Goal: Transaction & Acquisition: Purchase product/service

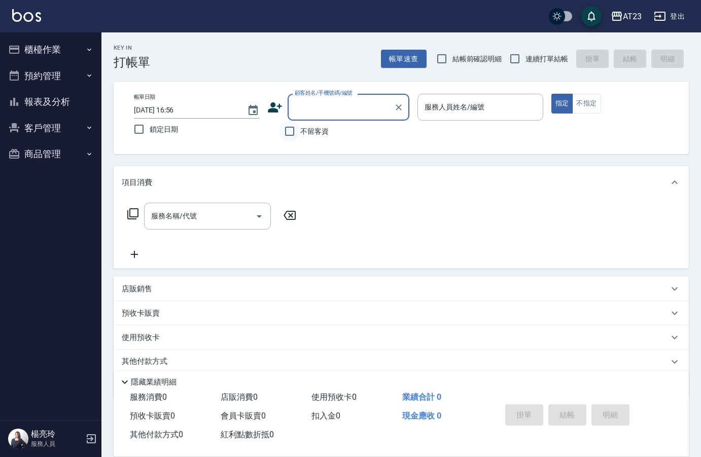
click at [298, 128] on input "不留客資" at bounding box center [289, 131] width 21 height 21
checkbox input "true"
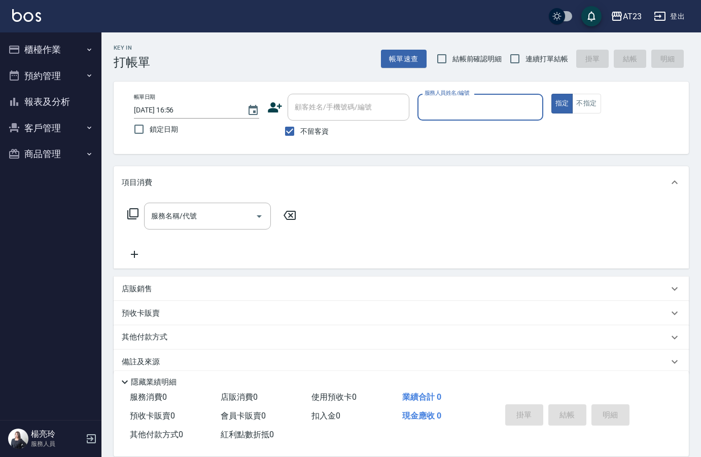
click at [493, 67] on label "結帳前確認明細" at bounding box center [466, 58] width 71 height 21
click at [452, 67] on input "結帳前確認明細" at bounding box center [441, 58] width 21 height 21
checkbox input "true"
click at [516, 58] on input "連續打單結帳" at bounding box center [514, 58] width 21 height 21
checkbox input "true"
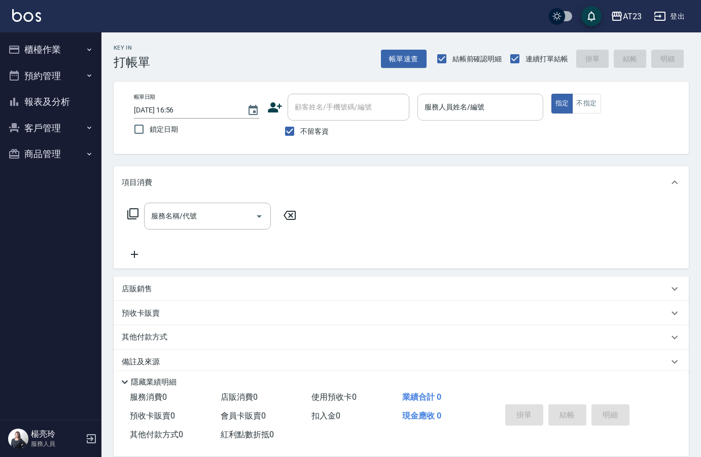
click at [491, 100] on input "服務人員姓名/編號" at bounding box center [480, 107] width 116 height 18
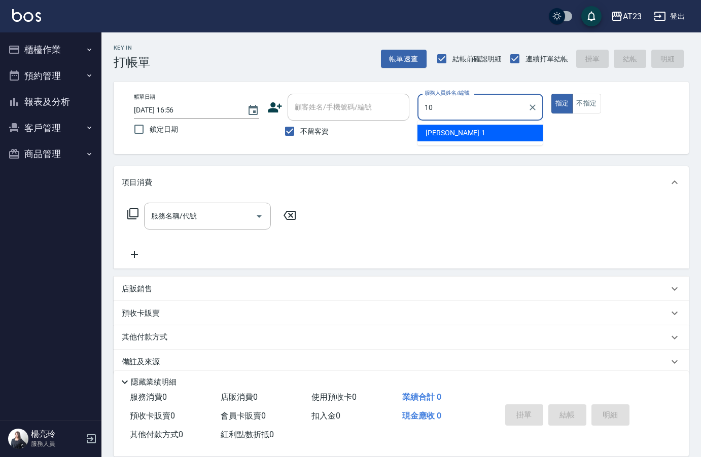
type input "[PERSON_NAME]-10"
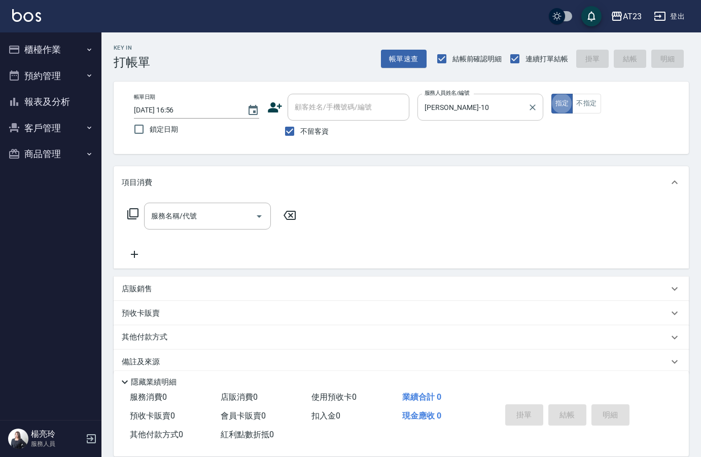
type button "true"
drag, startPoint x: 120, startPoint y: 205, endPoint x: 130, endPoint y: 209, distance: 11.6
click at [129, 209] on div "服務名稱/代號 服務名稱/代號" at bounding box center [401, 234] width 575 height 70
click at [130, 209] on icon at bounding box center [132, 213] width 11 height 11
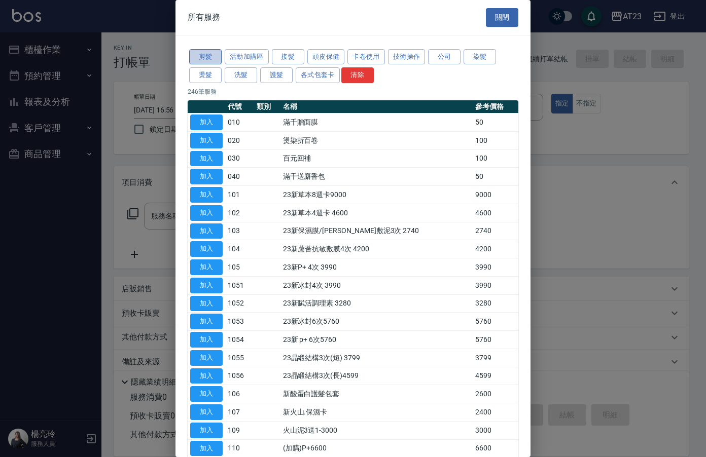
click at [197, 64] on button "剪髮" at bounding box center [205, 57] width 32 height 16
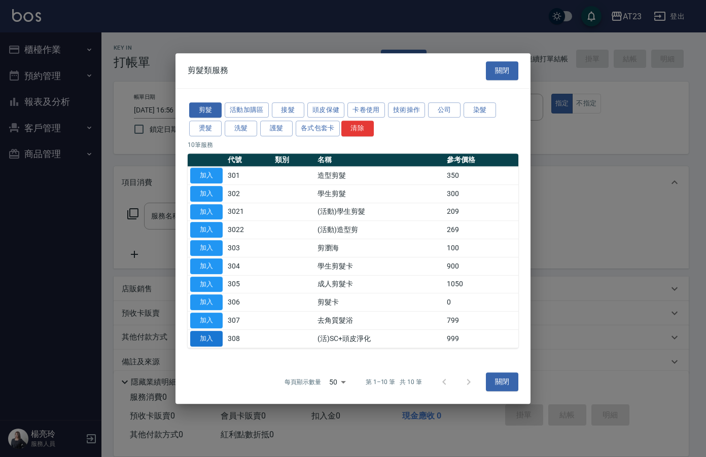
click at [209, 340] on button "加入" at bounding box center [206, 339] width 32 height 16
type input "(活)SC+頭皮淨化(308)"
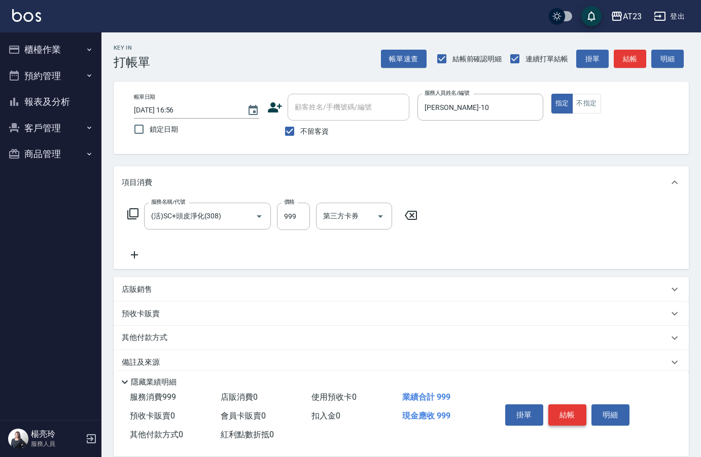
click at [562, 412] on button "結帳" at bounding box center [567, 415] width 38 height 21
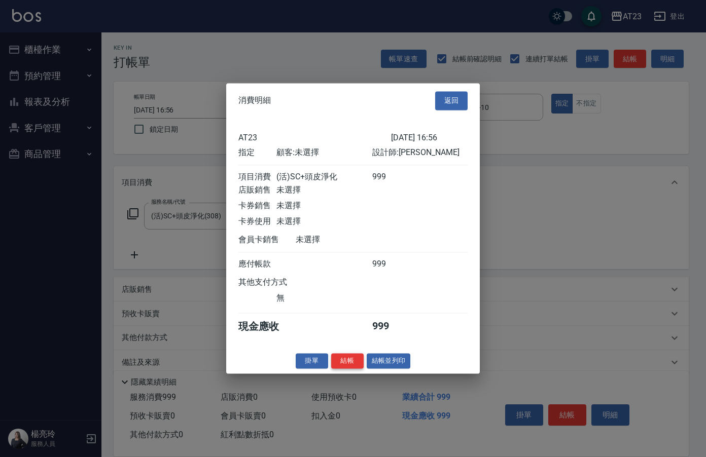
click at [343, 366] on button "結帳" at bounding box center [347, 361] width 32 height 16
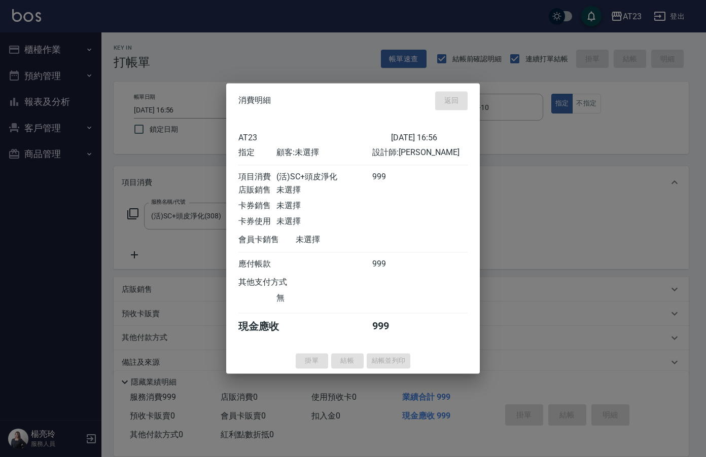
type input "[DATE] 16:57"
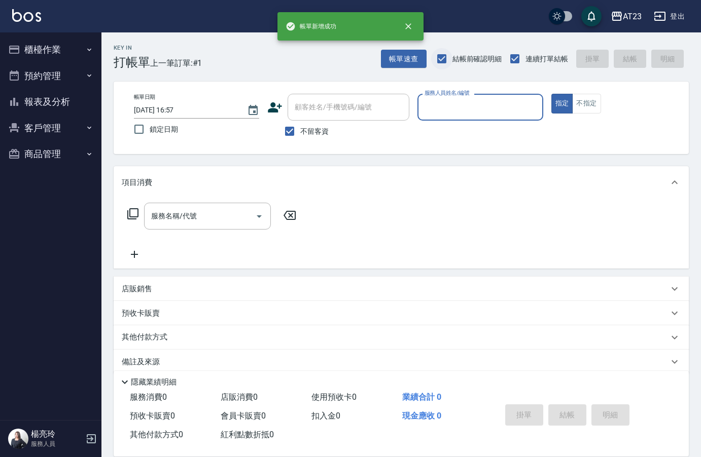
click at [445, 60] on input "結帳前確認明細" at bounding box center [441, 58] width 21 height 21
checkbox input "false"
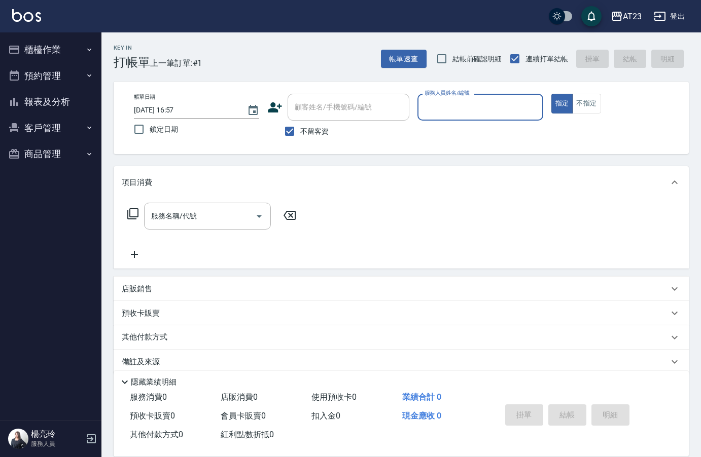
click at [455, 111] on input "服務人員姓名/編號" at bounding box center [480, 107] width 116 height 18
type input "Mandy-7"
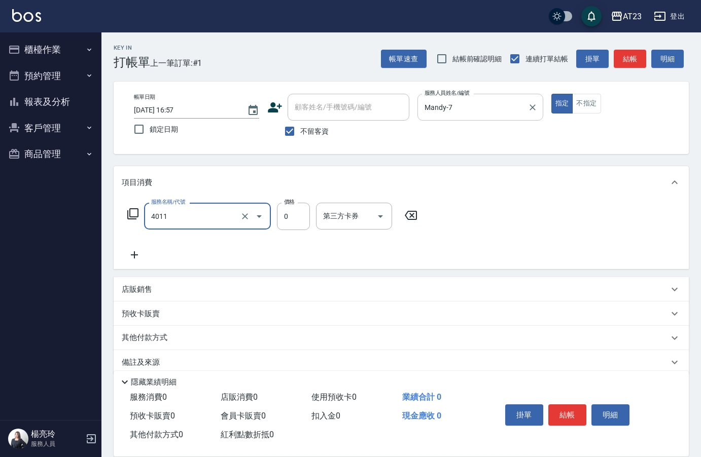
type input "補燙(4011)"
type input "800"
click at [129, 217] on icon at bounding box center [133, 214] width 12 height 12
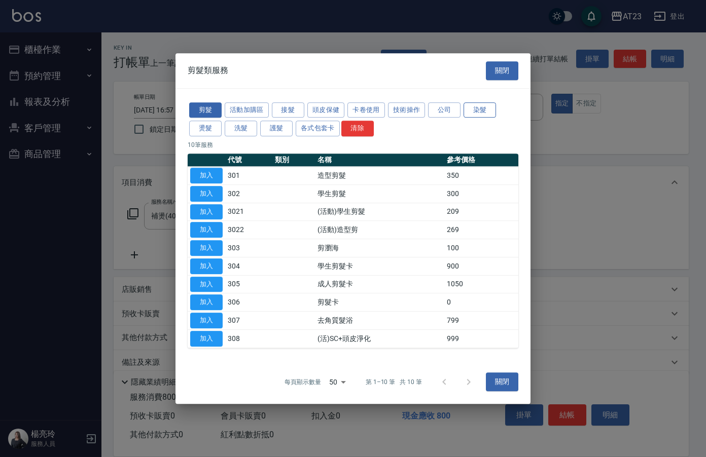
click at [477, 111] on button "染髮" at bounding box center [480, 110] width 32 height 16
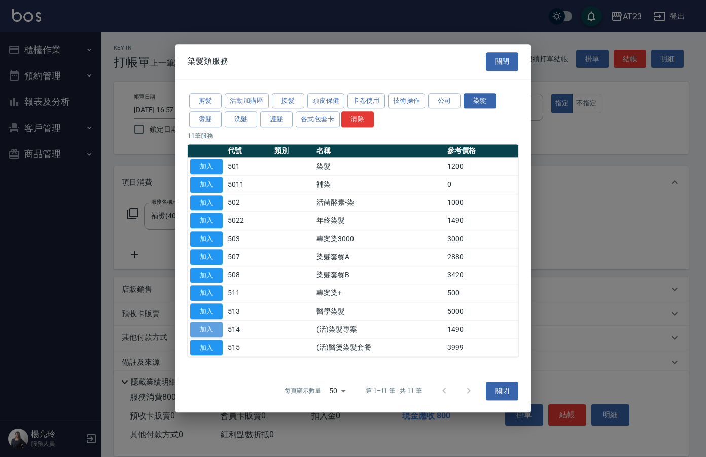
click at [215, 332] on button "加入" at bounding box center [206, 330] width 32 height 16
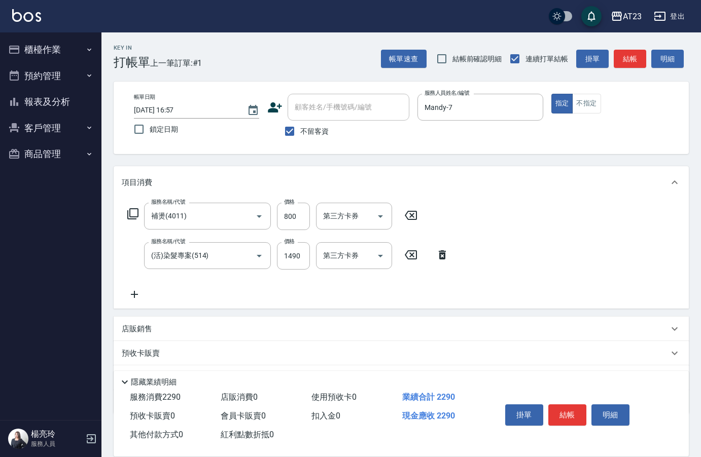
click at [139, 299] on icon at bounding box center [134, 295] width 25 height 12
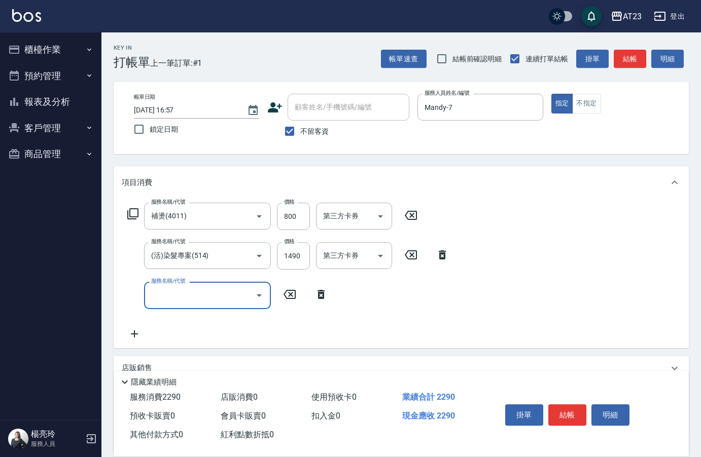
click at [152, 295] on input "服務名稱/代號" at bounding box center [200, 296] width 102 height 18
type input "互助50(705)"
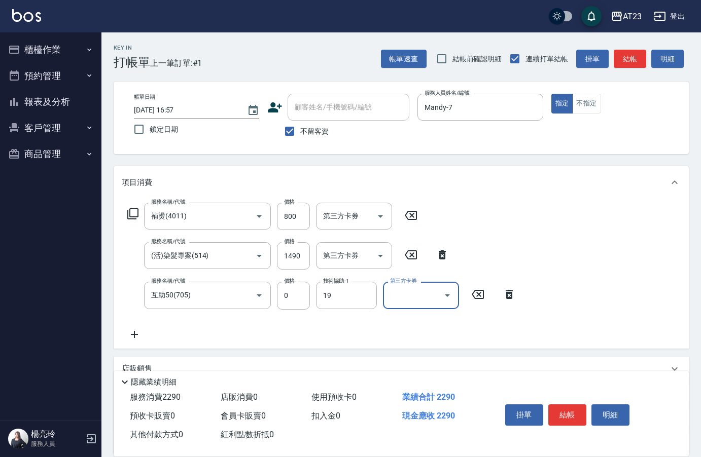
type input "[PERSON_NAME]-19"
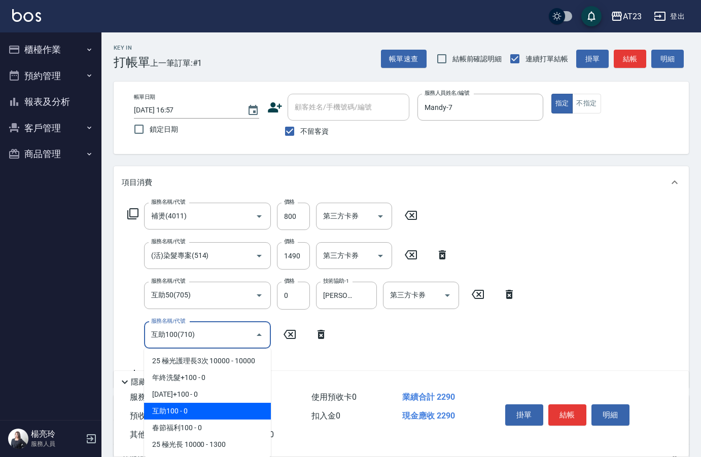
type input "互助100(710)"
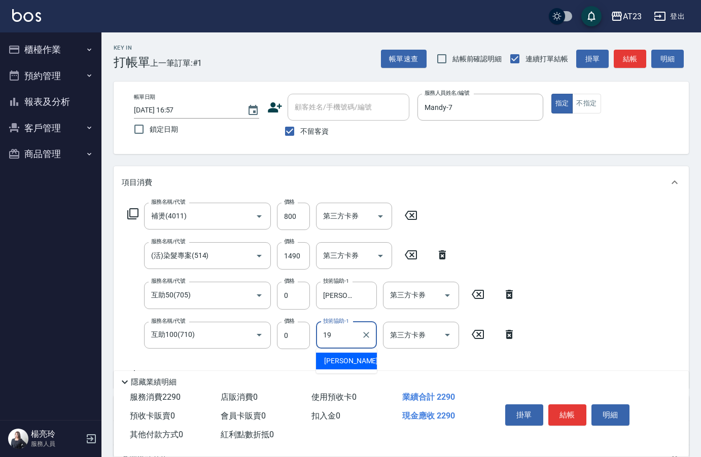
type input "[PERSON_NAME]-19"
click at [573, 414] on button "結帳" at bounding box center [567, 415] width 38 height 21
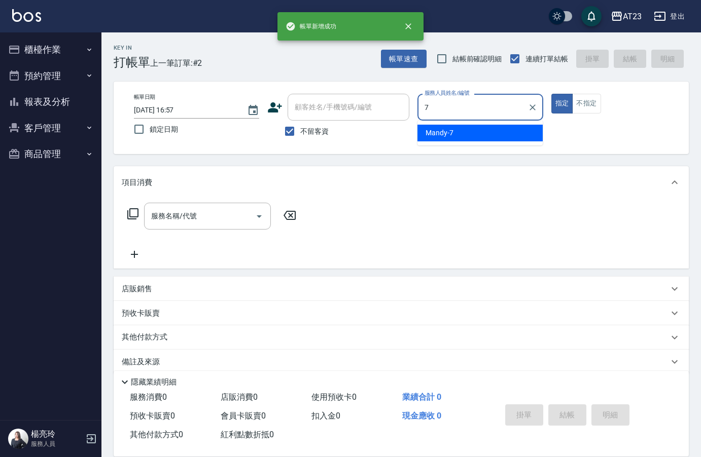
type input "Mandy-7"
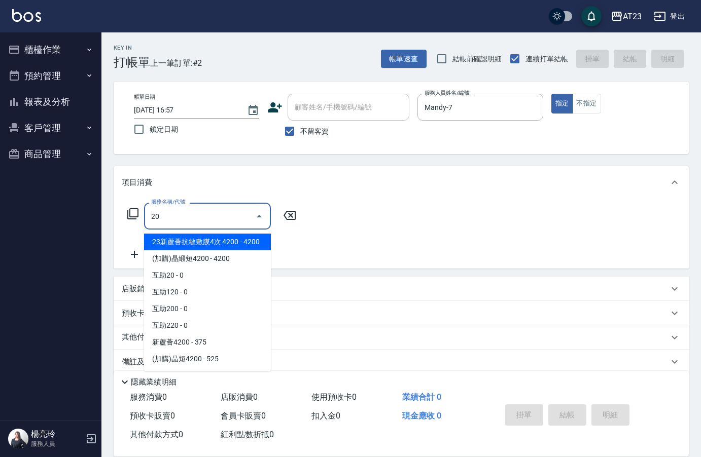
type input "2"
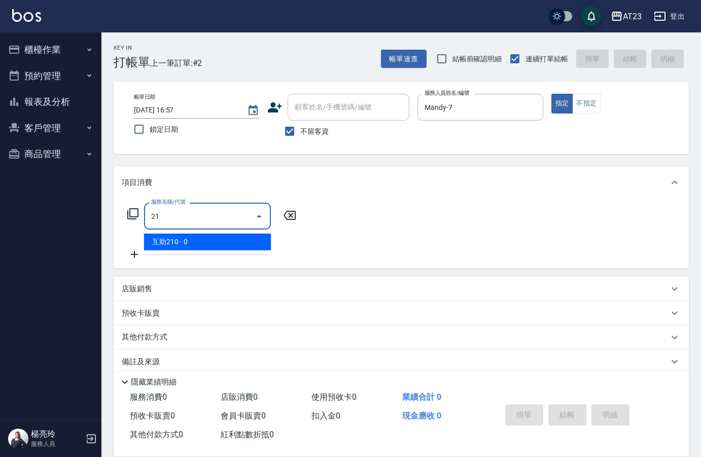
type input "2"
type input "剪瀏海(303)"
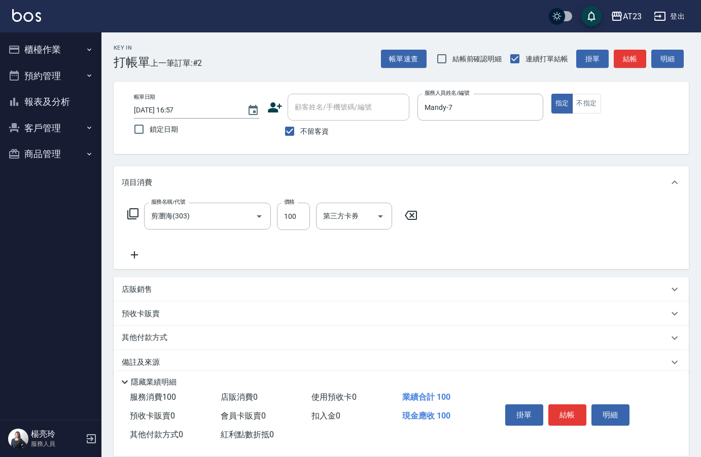
click at [131, 214] on icon at bounding box center [133, 214] width 12 height 12
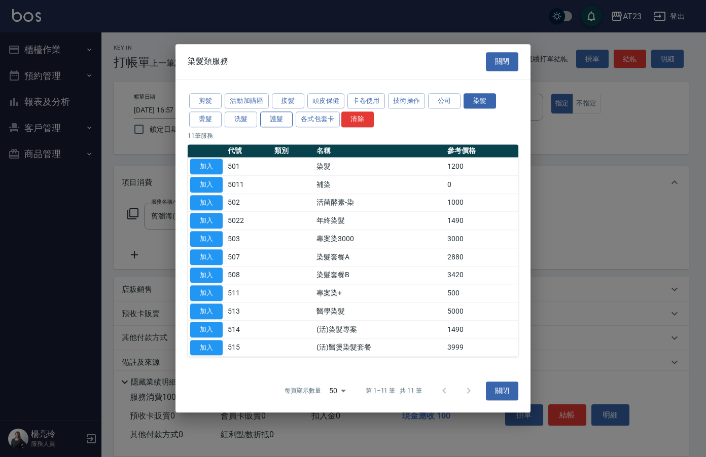
click at [274, 123] on button "護髮" at bounding box center [276, 120] width 32 height 16
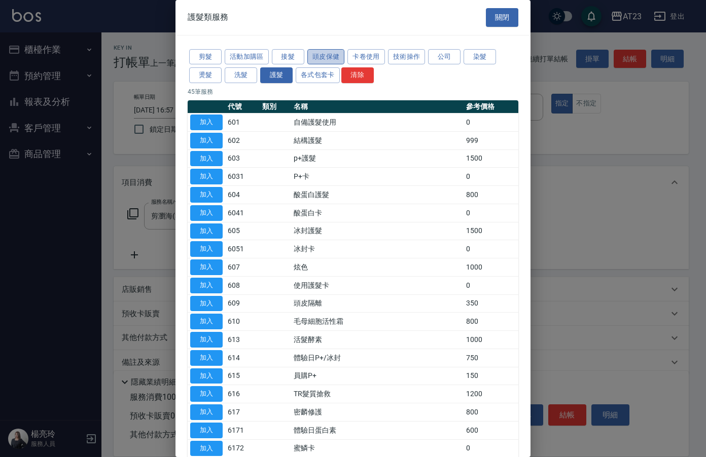
click at [321, 56] on button "頭皮保健" at bounding box center [326, 57] width 38 height 16
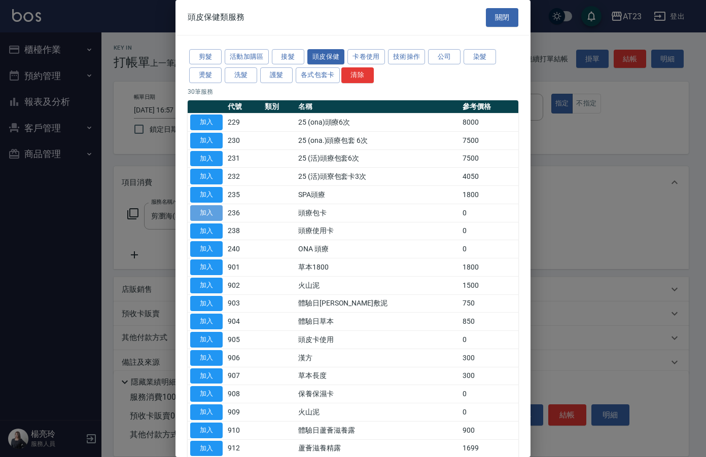
drag, startPoint x: 207, startPoint y: 207, endPoint x: 204, endPoint y: 221, distance: 13.7
click at [204, 221] on button "加入" at bounding box center [206, 213] width 32 height 16
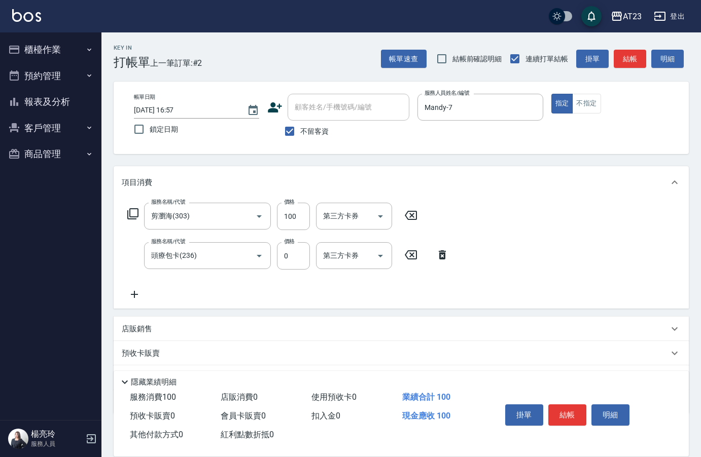
click at [142, 297] on icon at bounding box center [134, 295] width 25 height 12
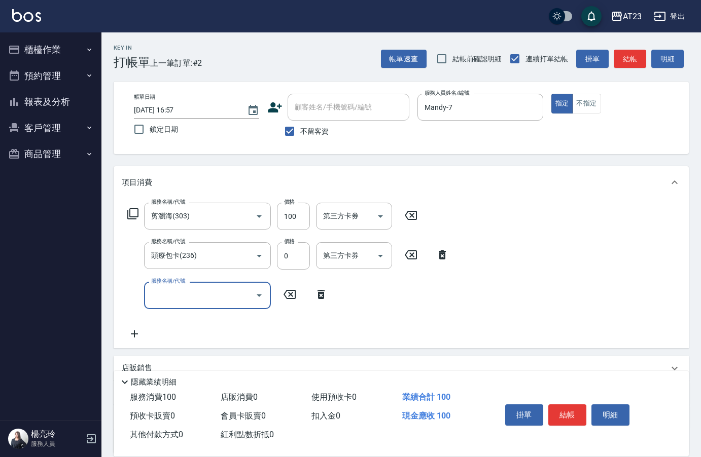
click at [160, 294] on div "服務名稱/代號 服務名稱/代號" at bounding box center [207, 295] width 127 height 27
type input "6"
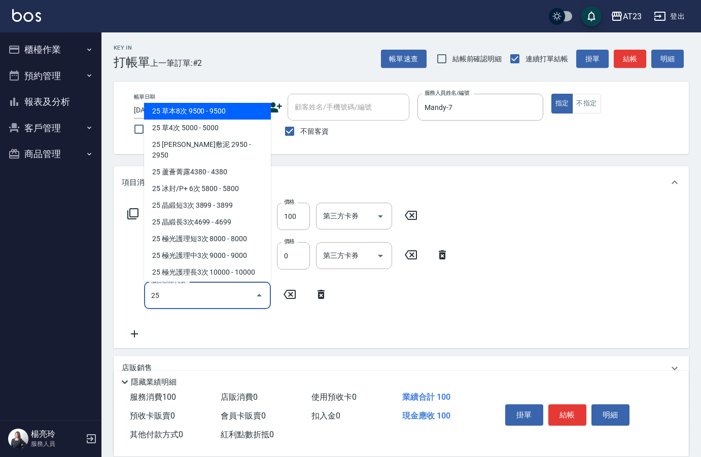
type input "2"
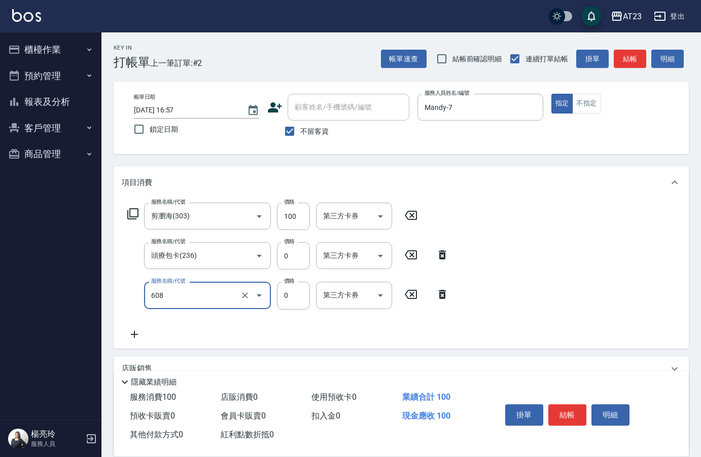
type input "使用護髮卡(608)"
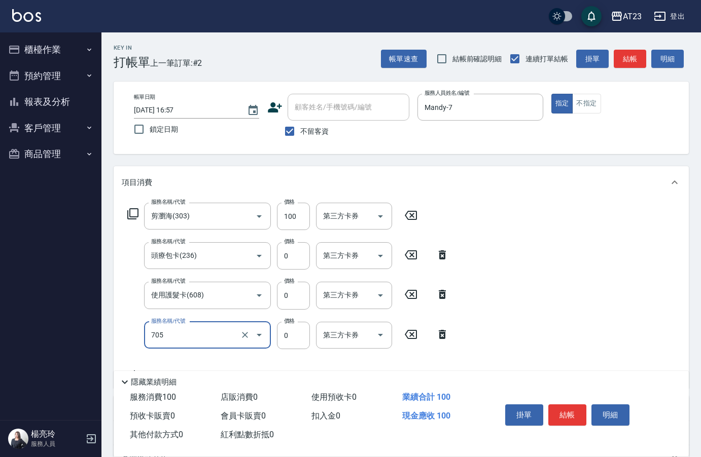
type input "互助50(705)"
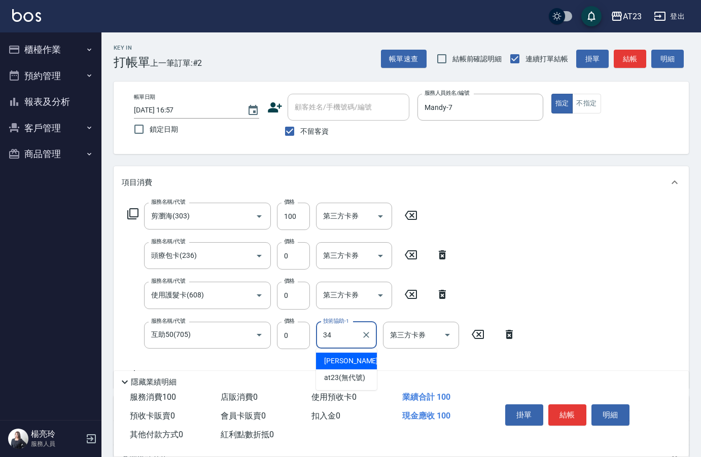
type input "[PERSON_NAME]-34"
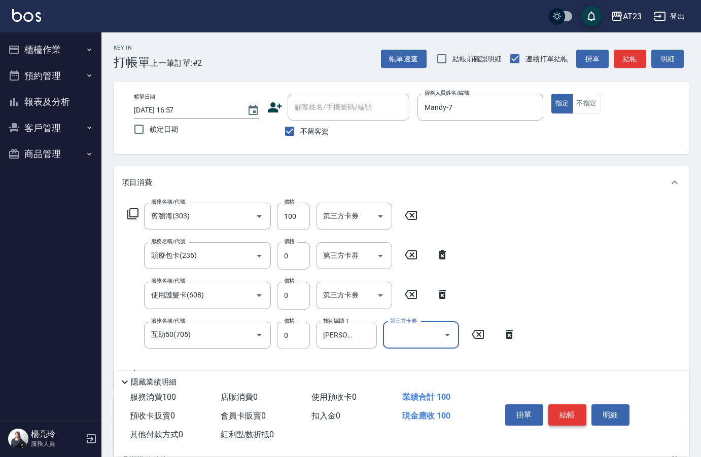
click at [572, 413] on button "結帳" at bounding box center [567, 415] width 38 height 21
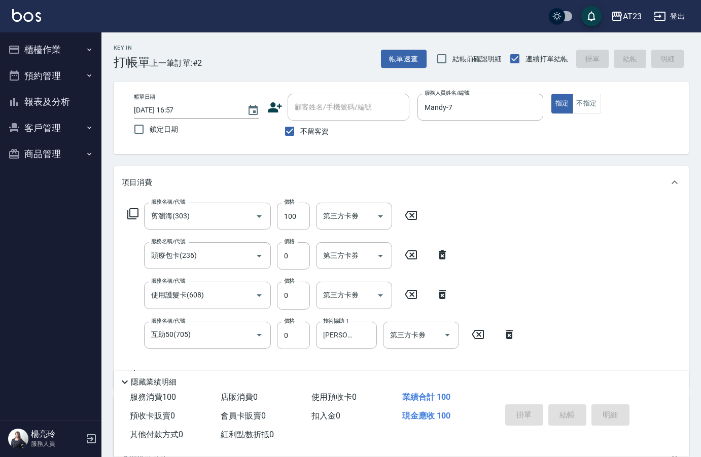
type input "[DATE] 16:58"
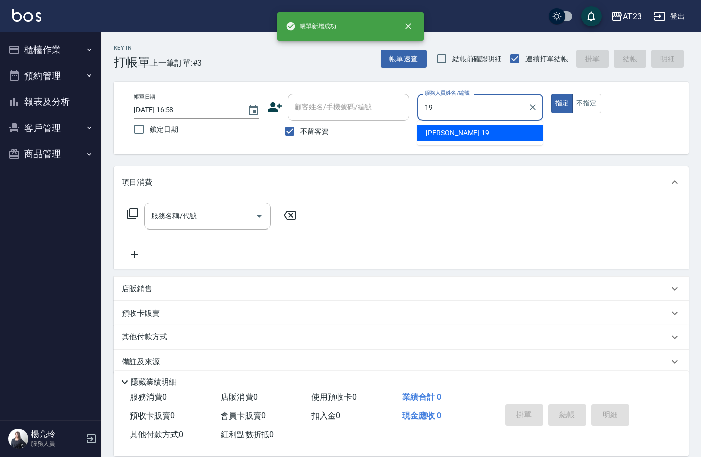
type input "[PERSON_NAME]-19"
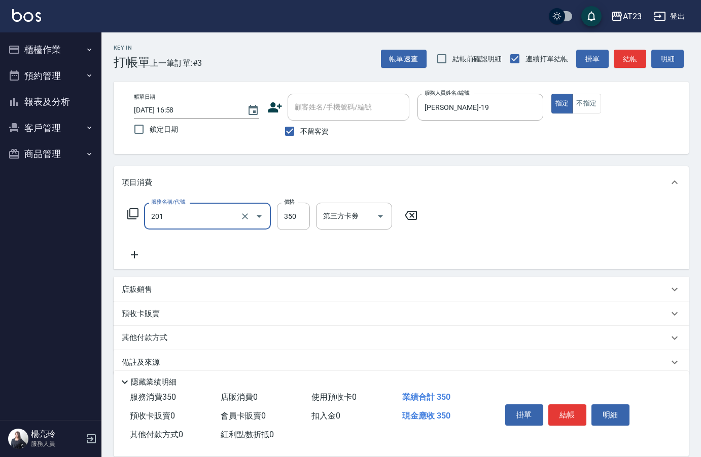
type input "一般洗髮(201)"
type input "450"
click at [410, 218] on icon at bounding box center [410, 215] width 25 height 12
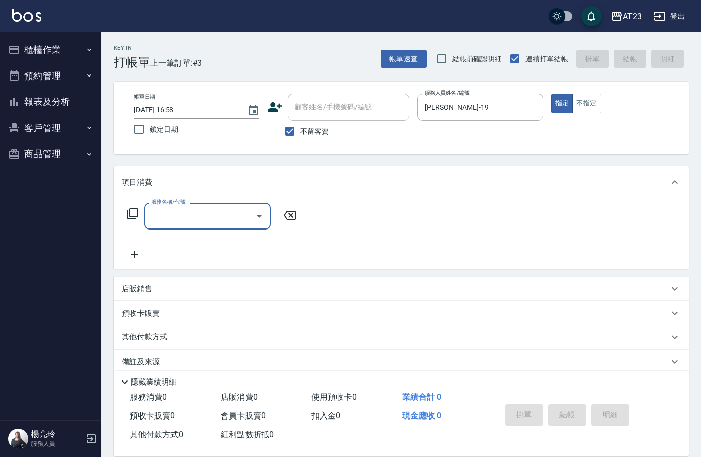
click at [171, 214] on input "服務名稱/代號" at bounding box center [200, 216] width 102 height 18
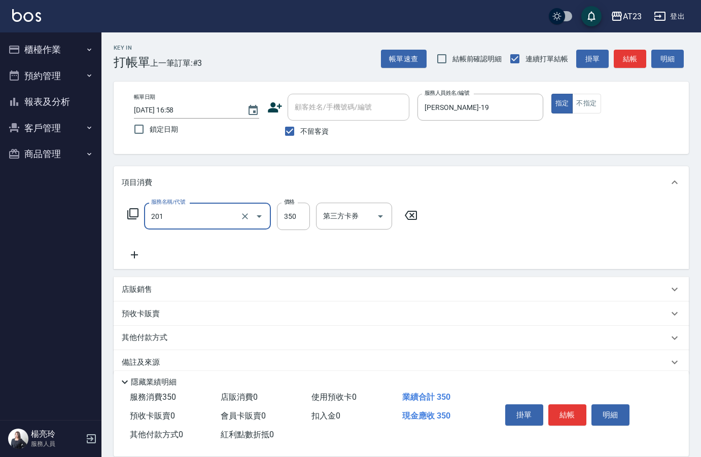
type input "一般洗髮(201)"
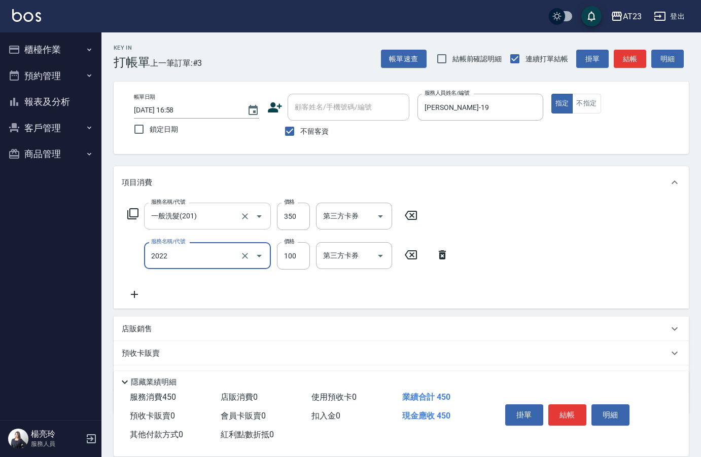
type input "升級精油洗髮(2022)"
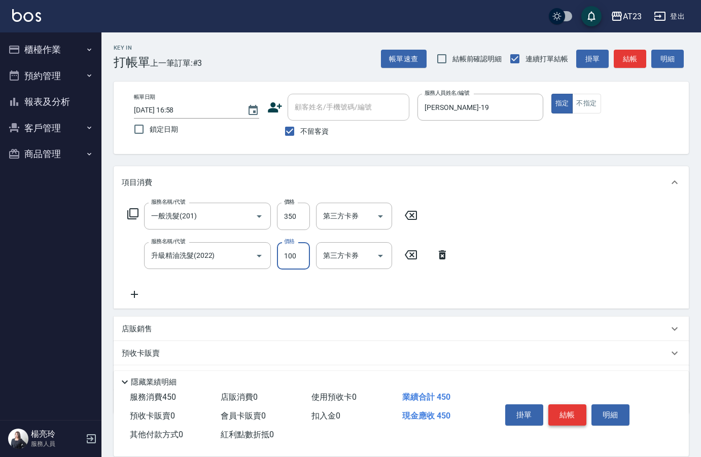
click at [568, 405] on button "結帳" at bounding box center [567, 415] width 38 height 21
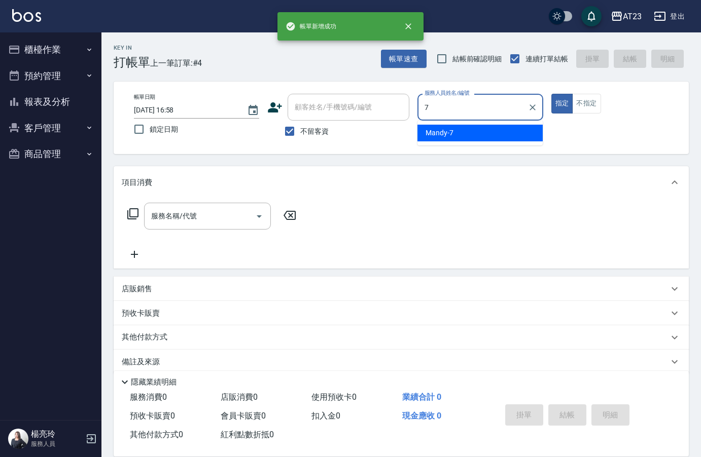
type input "Mandy-7"
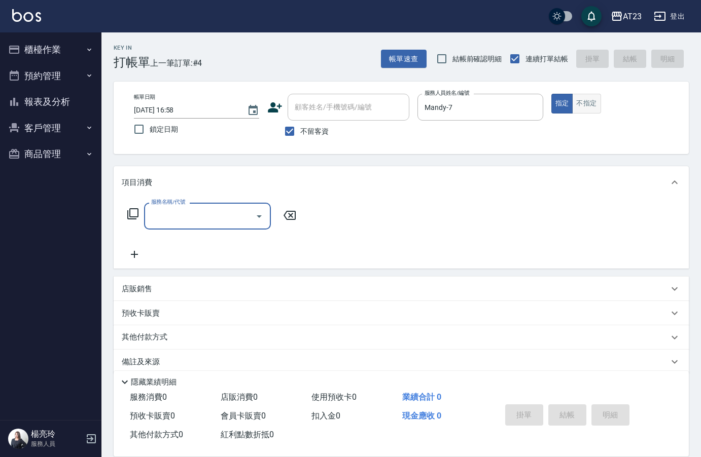
drag, startPoint x: 582, startPoint y: 96, endPoint x: 579, endPoint y: 114, distance: 18.4
click at [582, 96] on button "不指定" at bounding box center [586, 104] width 28 height 20
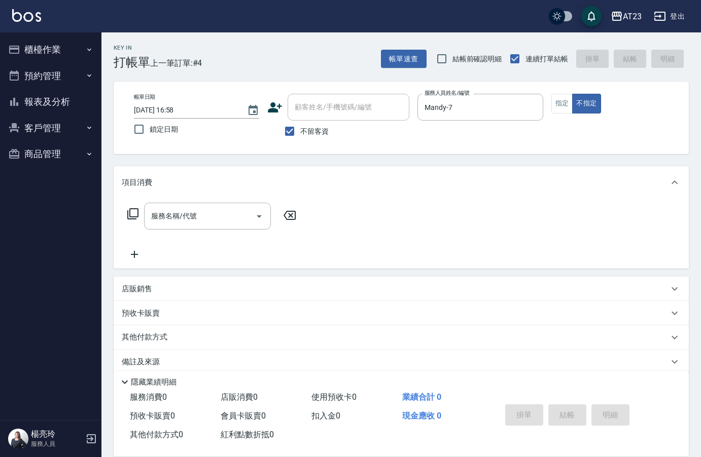
click at [134, 216] on icon at bounding box center [133, 214] width 12 height 12
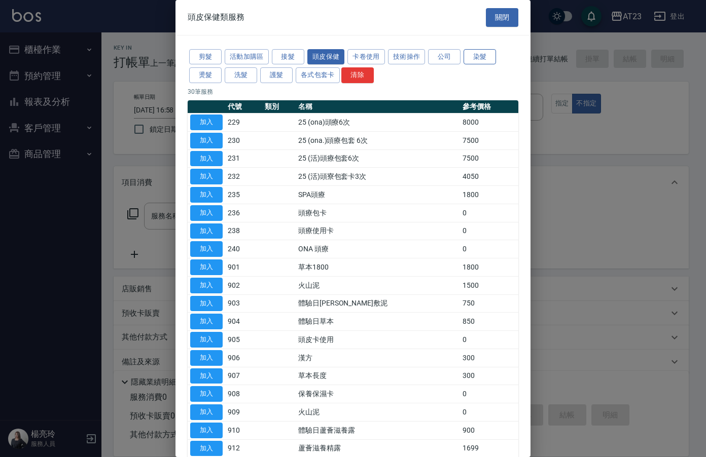
click at [488, 57] on button "染髮" at bounding box center [480, 57] width 32 height 16
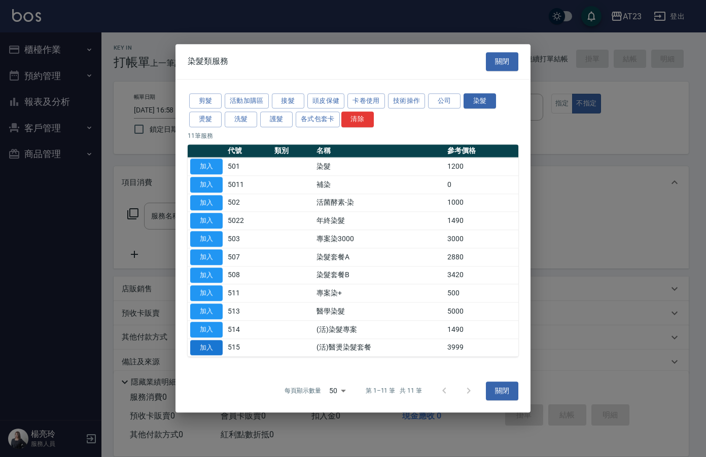
click at [207, 342] on button "加入" at bounding box center [206, 348] width 32 height 16
type input "(活)醫燙染髮套餐(515)"
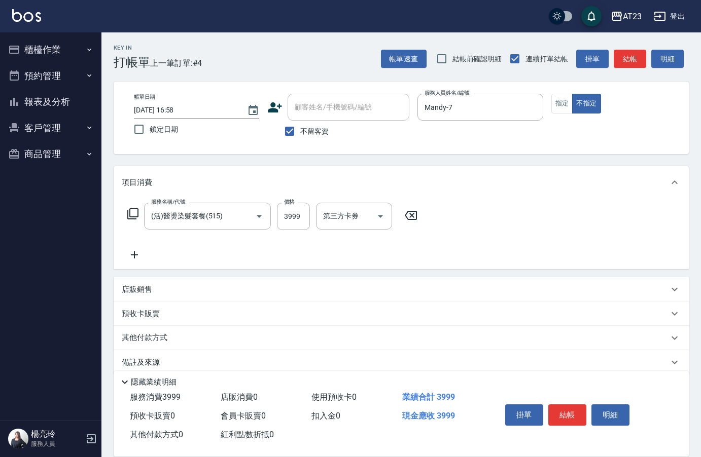
drag, startPoint x: 131, startPoint y: 247, endPoint x: 184, endPoint y: 265, distance: 55.0
click at [133, 249] on div "服務名稱/代號 (活)醫燙染髮套餐(515) 服務名稱/代號 價格 3999 價格 第三方卡券 第三方卡券" at bounding box center [273, 232] width 302 height 58
click at [184, 265] on div "服務名稱/代號 (活)醫燙染髮套餐(515) 服務名稱/代號 價格 3999 價格 第三方卡券 第三方卡券" at bounding box center [401, 234] width 575 height 70
click at [136, 258] on icon at bounding box center [134, 255] width 25 height 12
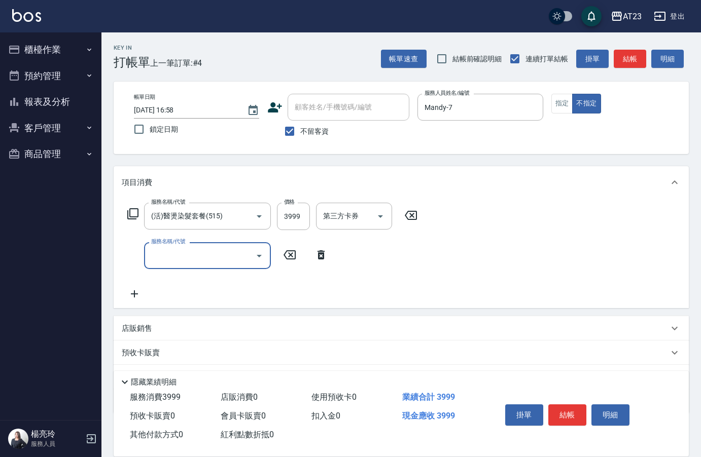
click at [183, 260] on input "服務名稱/代號" at bounding box center [200, 256] width 102 height 18
type input "補染(5011)"
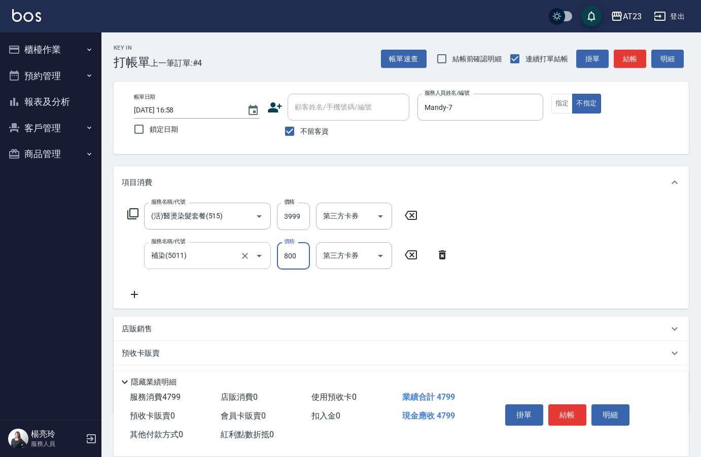
type input "800"
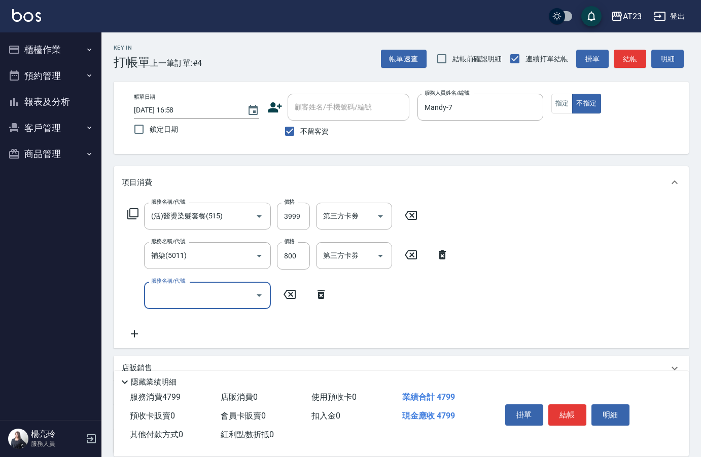
click at [128, 217] on icon at bounding box center [132, 213] width 11 height 11
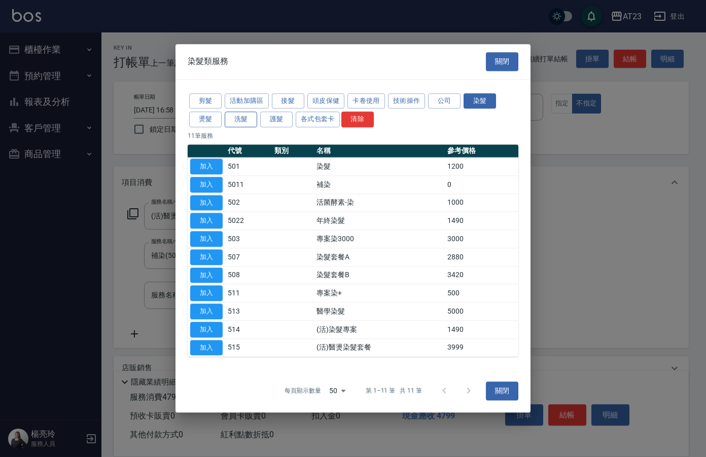
click at [243, 120] on button "洗髮" at bounding box center [241, 120] width 32 height 16
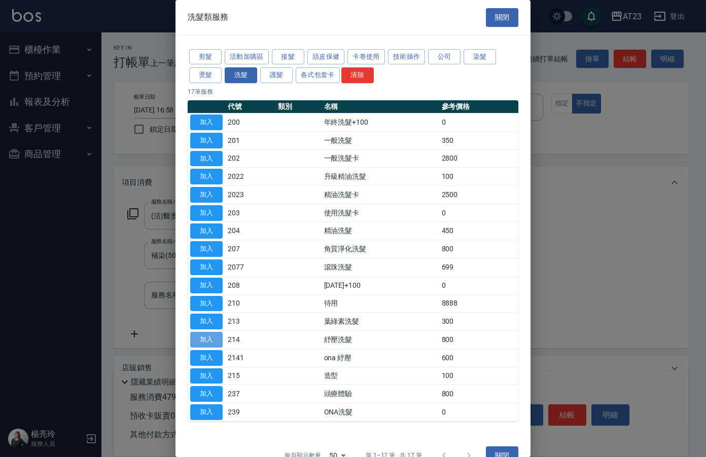
click at [193, 338] on button "加入" at bounding box center [206, 340] width 32 height 16
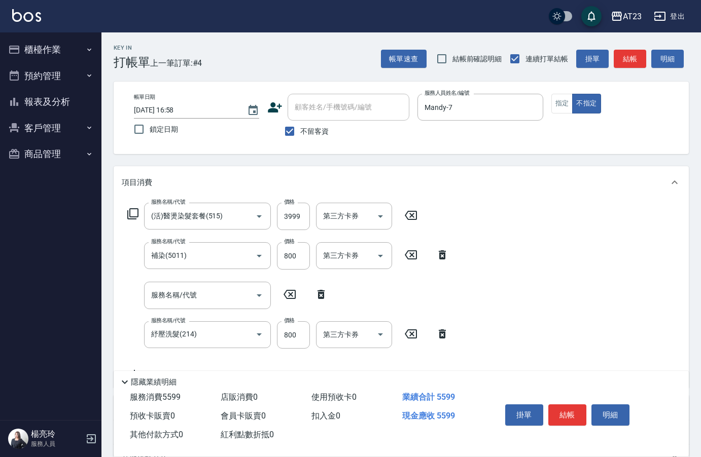
click at [322, 295] on icon at bounding box center [320, 295] width 25 height 12
type input "紓壓洗髮(214)"
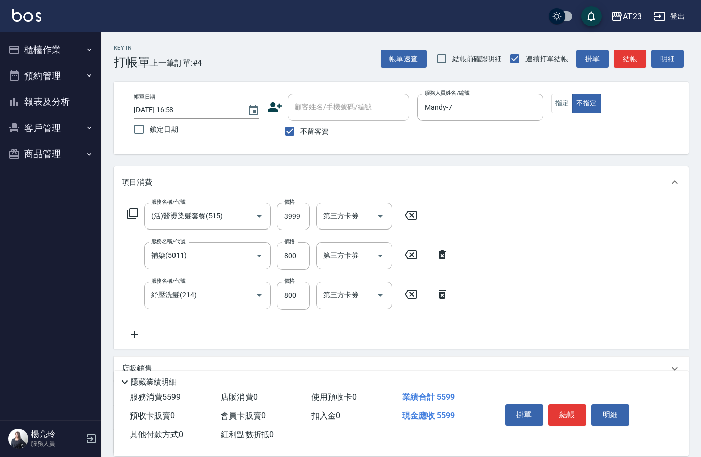
drag, startPoint x: 435, startPoint y: 296, endPoint x: 442, endPoint y: 296, distance: 6.6
click at [439, 296] on icon at bounding box center [442, 295] width 25 height 12
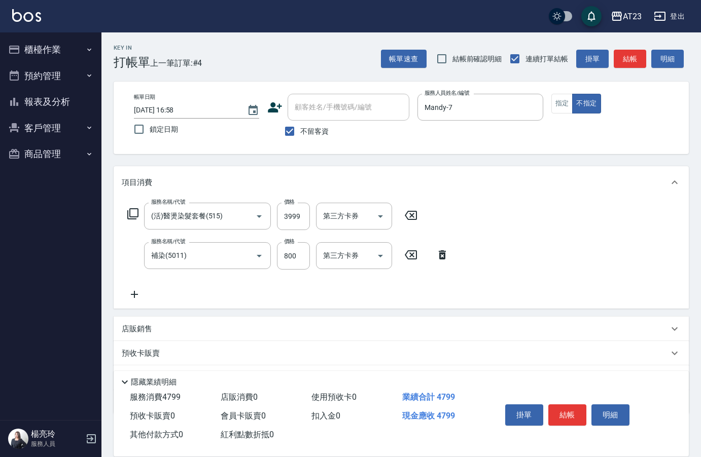
click at [130, 219] on icon at bounding box center [133, 214] width 12 height 12
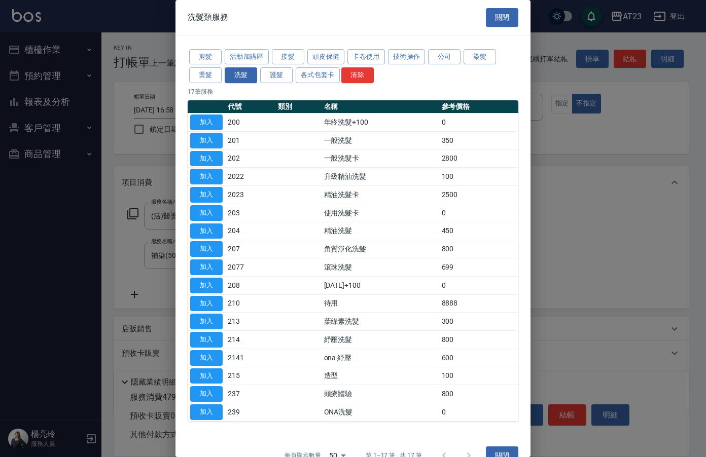
drag, startPoint x: 216, startPoint y: 355, endPoint x: 234, endPoint y: 341, distance: 22.8
click at [216, 354] on button "加入" at bounding box center [206, 358] width 32 height 16
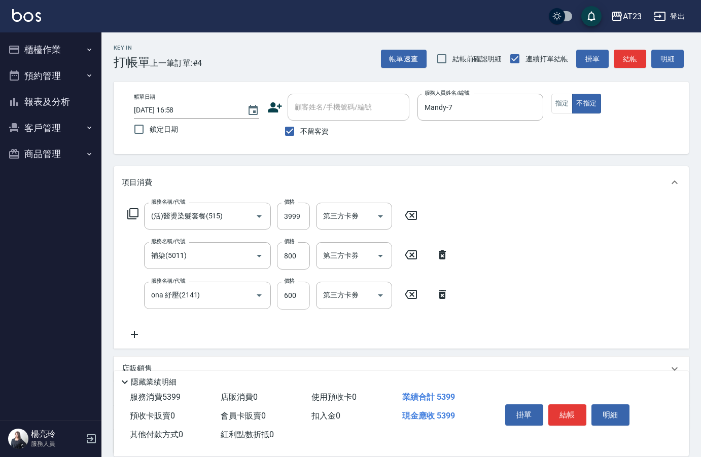
click at [297, 296] on input "600" at bounding box center [293, 295] width 33 height 27
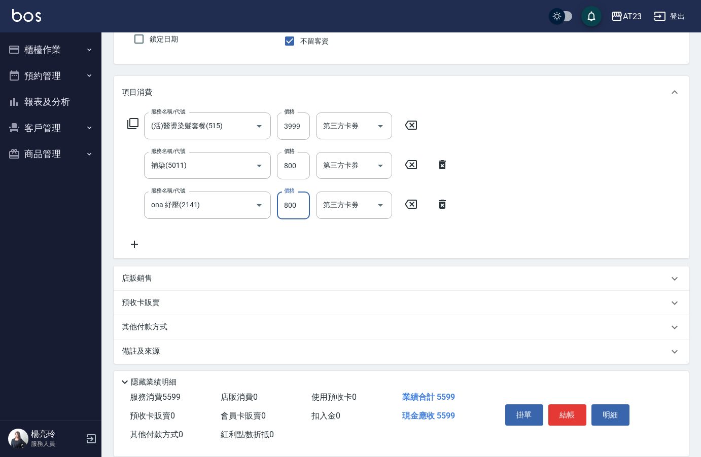
scroll to position [94, 0]
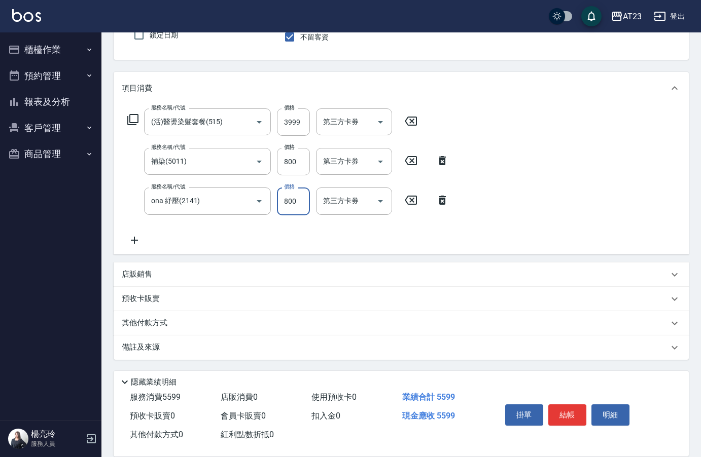
type input "800"
click at [134, 244] on icon at bounding box center [134, 240] width 25 height 12
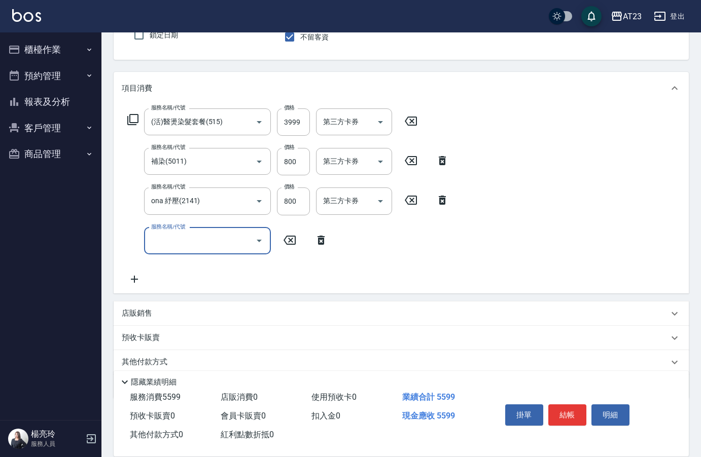
click at [179, 244] on input "服務名稱/代號" at bounding box center [200, 241] width 102 height 18
type input "互助90(709)"
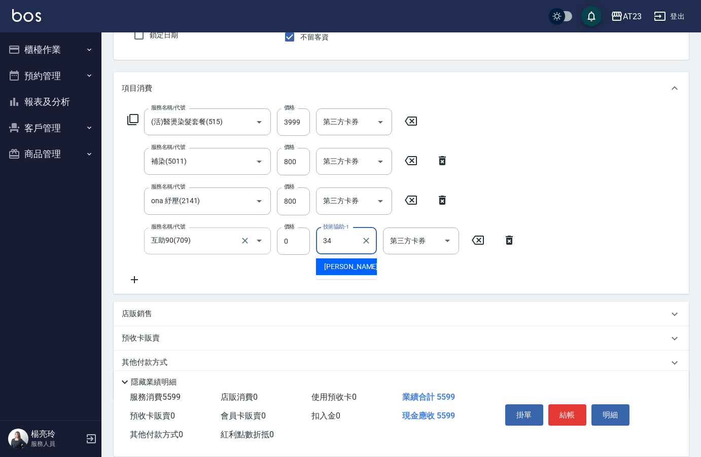
type input "[PERSON_NAME]-34"
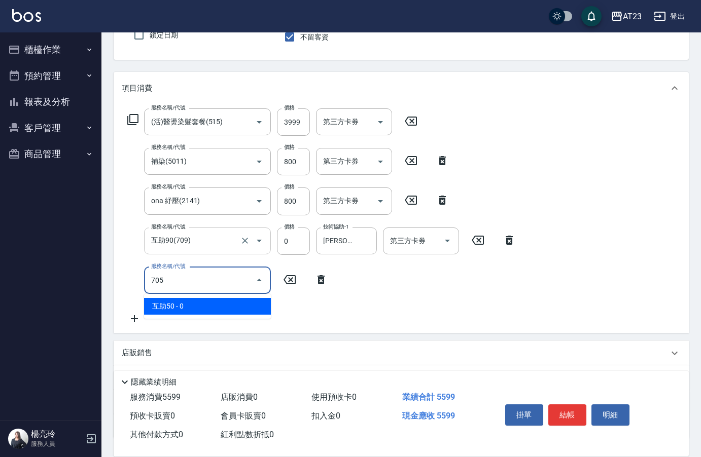
type input "互助50(705)"
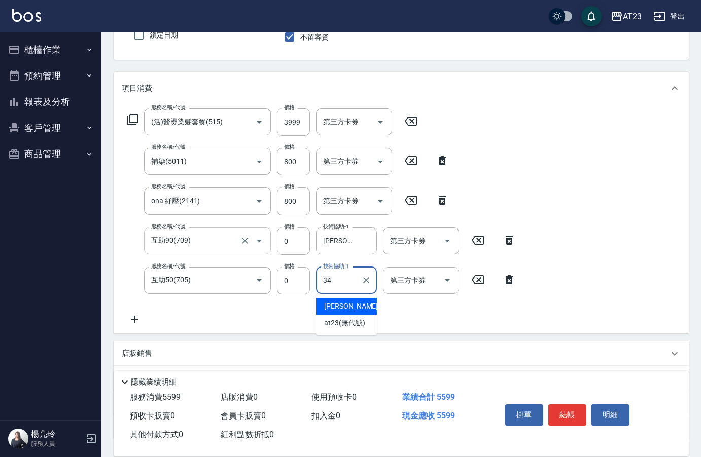
type input "[PERSON_NAME]-34"
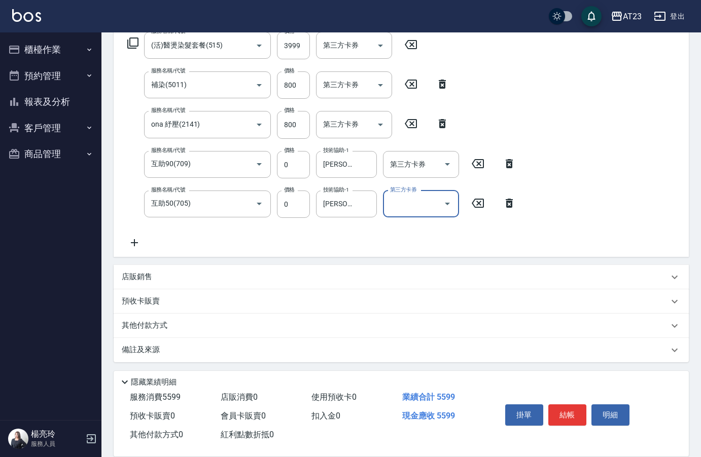
scroll to position [173, 0]
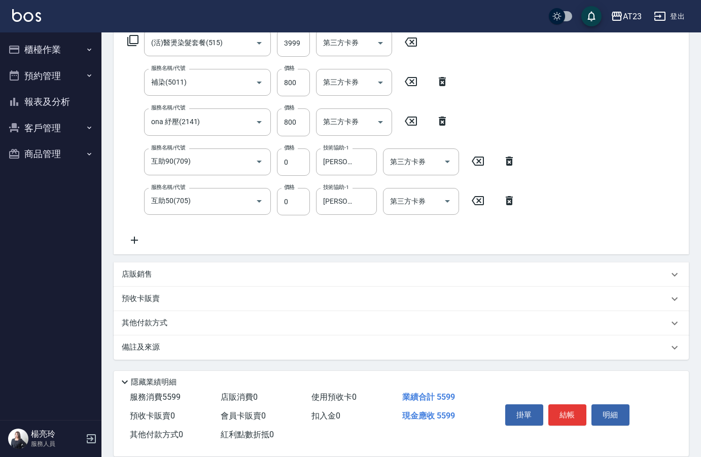
click at [165, 327] on p "其他付款方式" at bounding box center [147, 323] width 51 height 11
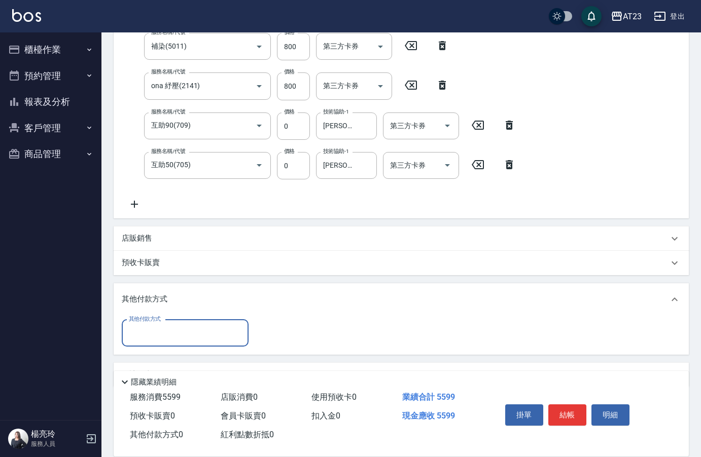
scroll to position [215, 0]
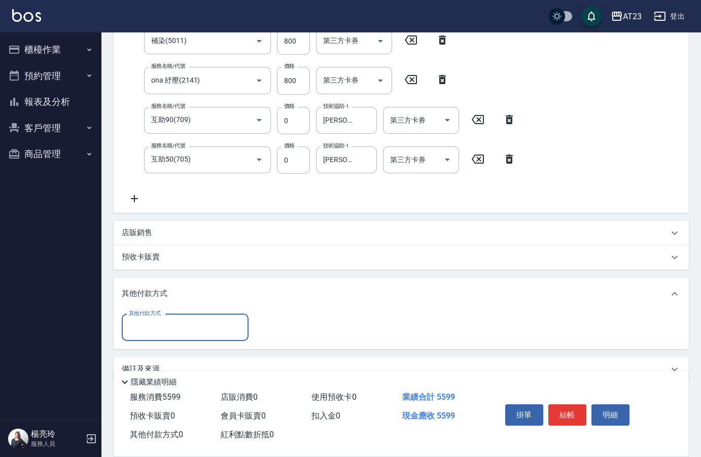
click at [162, 327] on input "其他付款方式" at bounding box center [185, 328] width 118 height 18
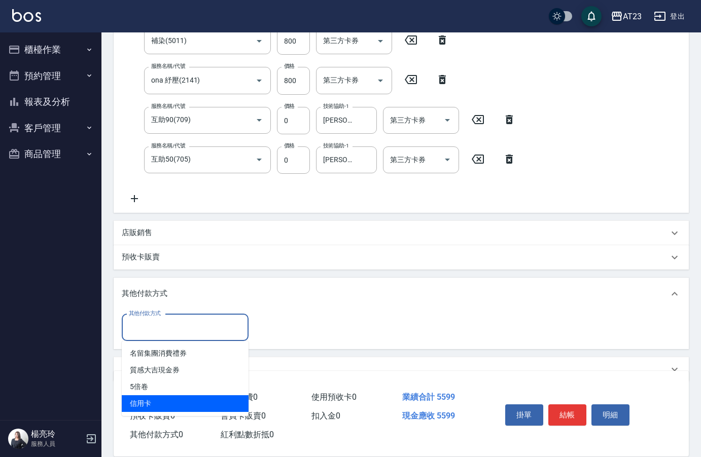
click at [162, 398] on span "信用卡" at bounding box center [185, 404] width 127 height 17
type input "信用卡"
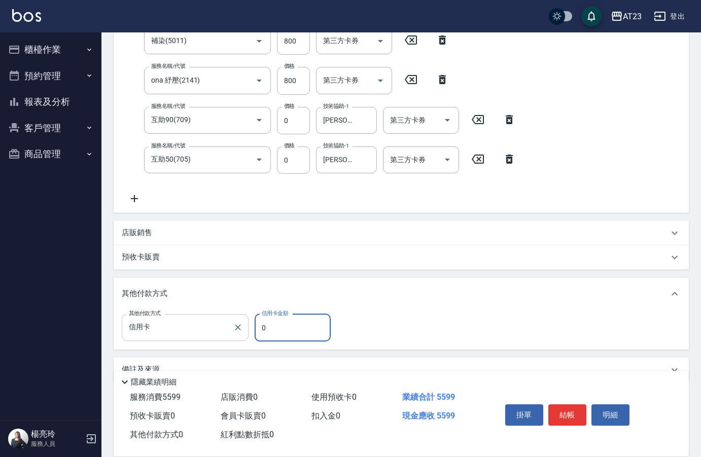
drag, startPoint x: 219, startPoint y: 330, endPoint x: 210, endPoint y: 325, distance: 10.4
click at [206, 328] on div "其他付款方式 信用卡 其他付款方式 信用卡金額 0 信用卡金額" at bounding box center [229, 327] width 215 height 27
type input "5599"
click at [570, 409] on button "結帳" at bounding box center [567, 415] width 38 height 21
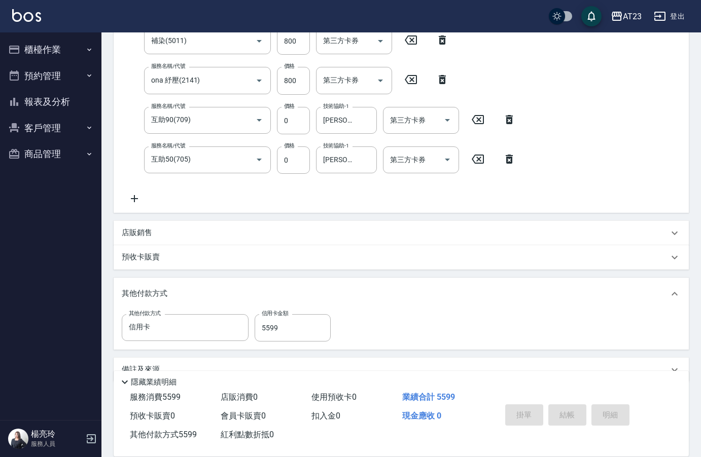
type input "[DATE] 16:59"
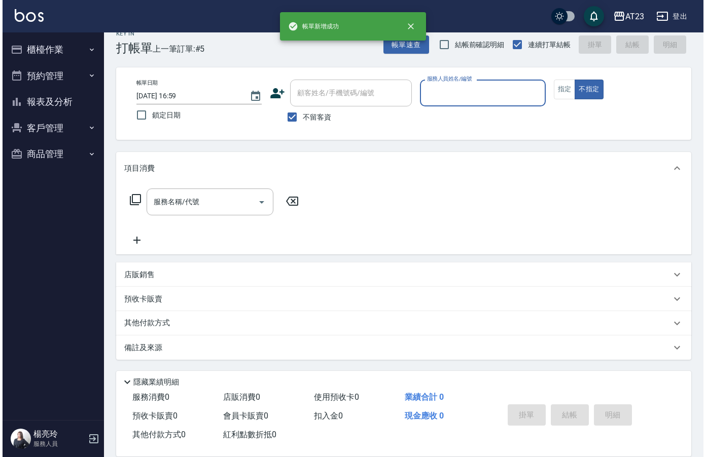
scroll to position [14, 0]
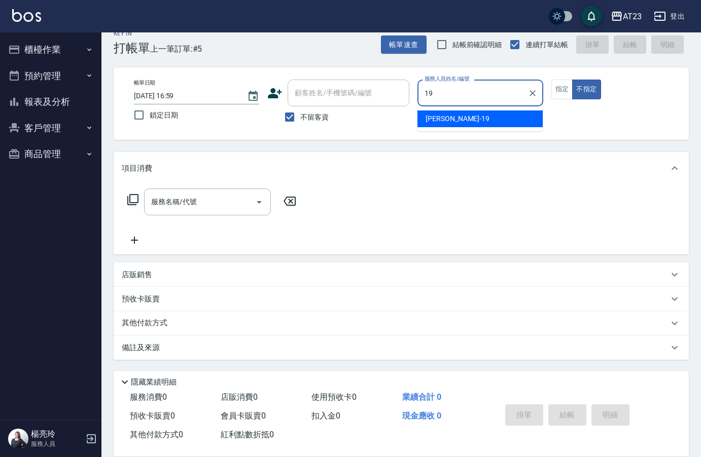
type input "[PERSON_NAME]-19"
type button "false"
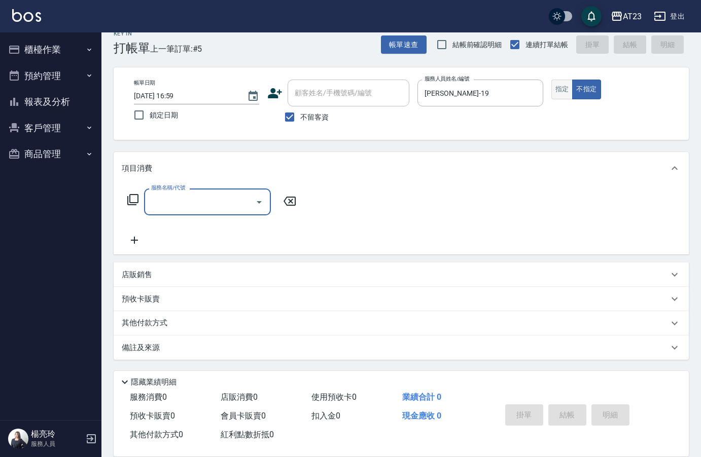
click at [566, 97] on button "指定" at bounding box center [562, 90] width 22 height 20
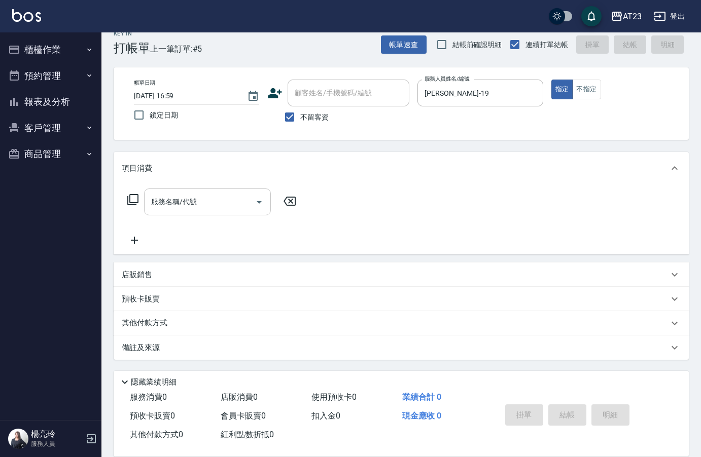
click at [187, 206] on div "服務名稱/代號 服務名稱/代號" at bounding box center [207, 202] width 127 height 27
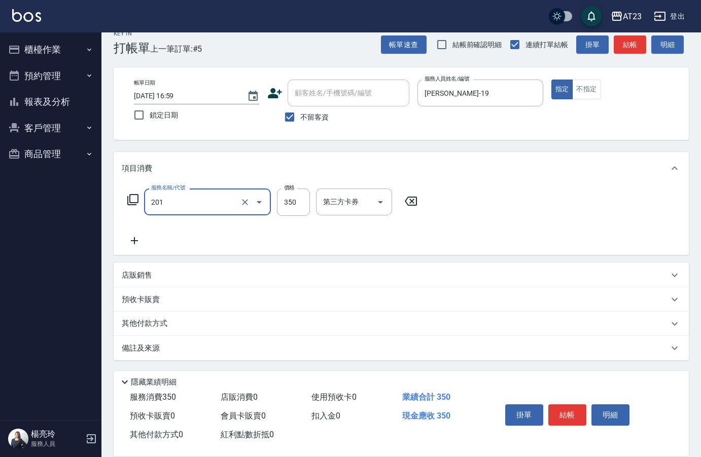
type input "一般洗髮(201)"
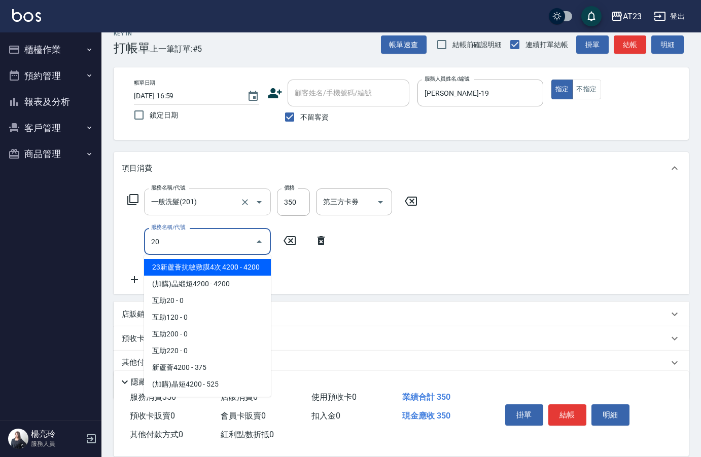
type input "2"
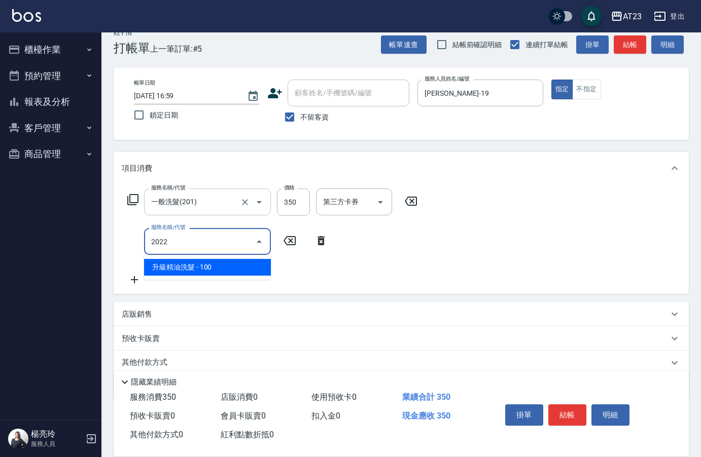
type input "升級精油洗髮(2022)"
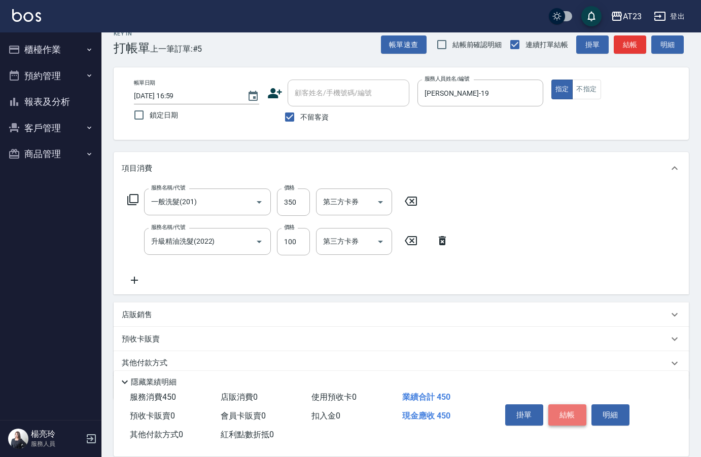
click at [566, 416] on button "結帳" at bounding box center [567, 415] width 38 height 21
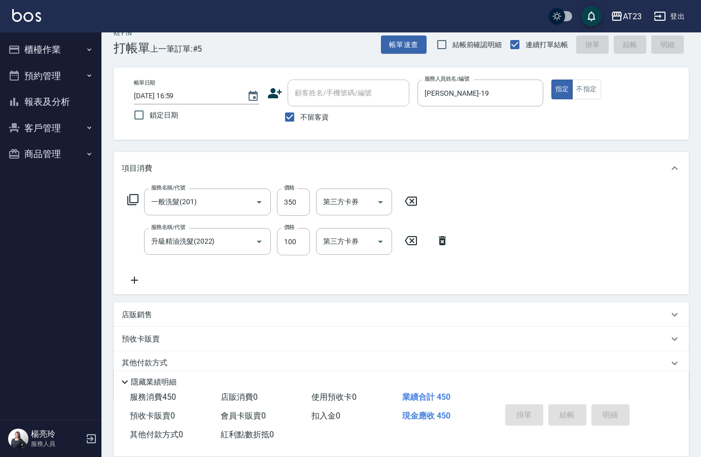
type input "[DATE] 17:00"
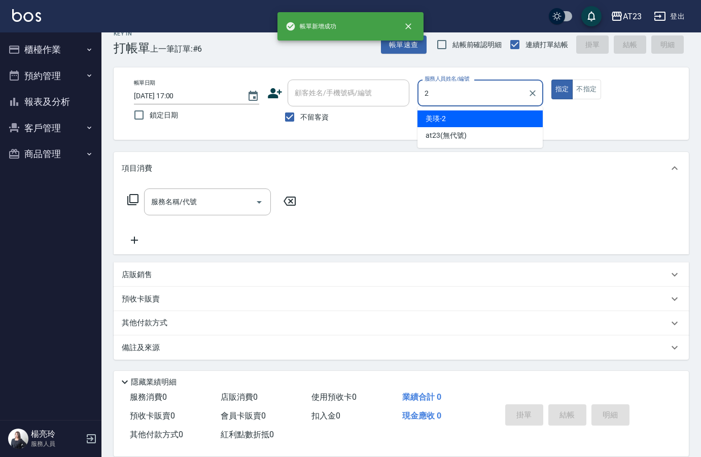
type input "美瑛-2"
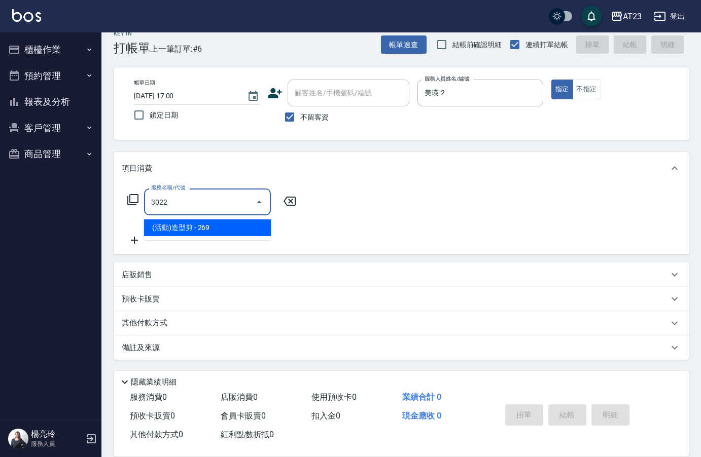
type input "(活動)造型剪(3022)"
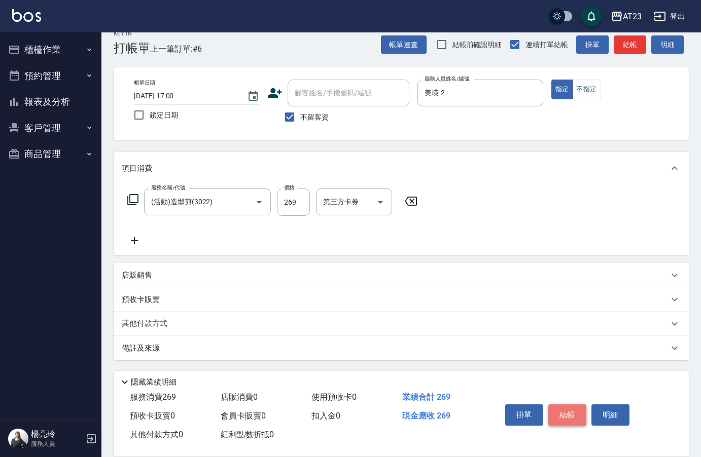
click at [559, 413] on button "結帳" at bounding box center [567, 415] width 38 height 21
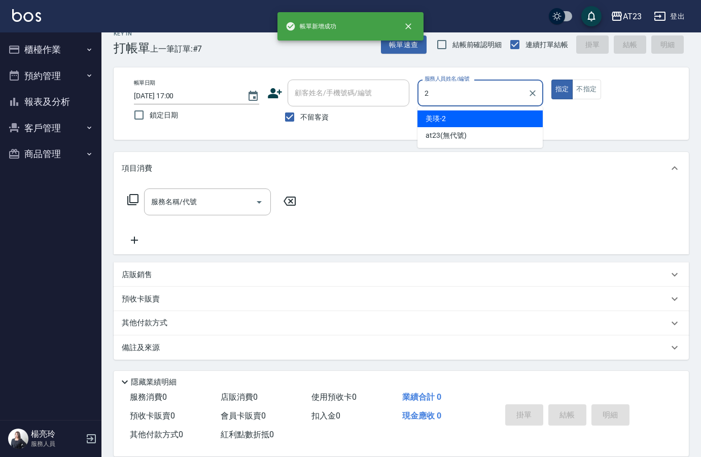
type input "美瑛-2"
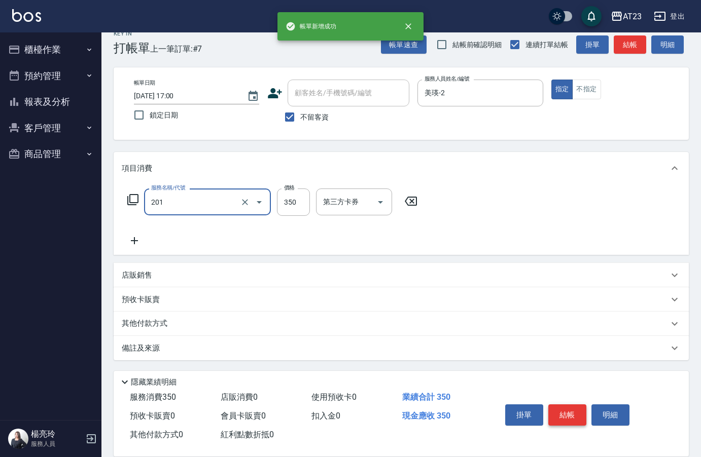
type input "一般洗髮(201)"
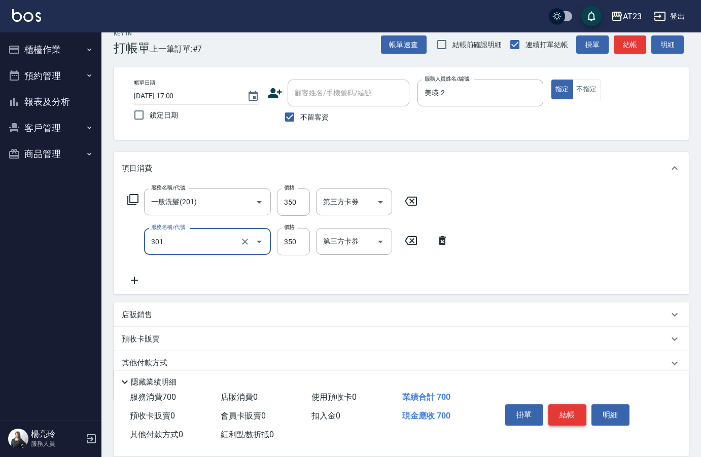
type input "造型剪髮(301)"
type input "500"
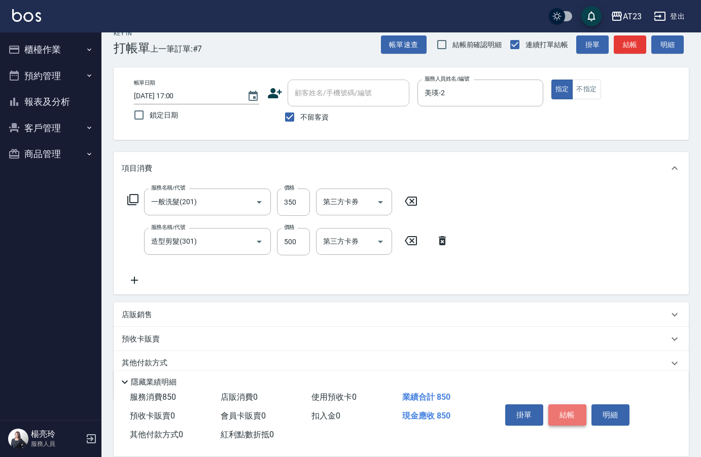
click at [559, 413] on button "結帳" at bounding box center [567, 415] width 38 height 21
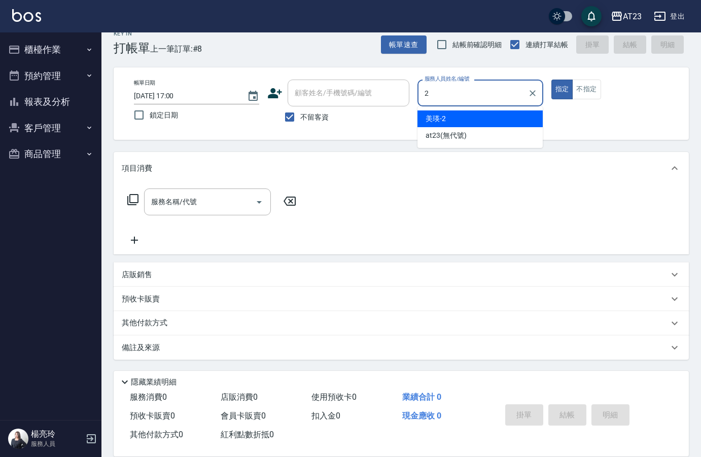
type input "美瑛-2"
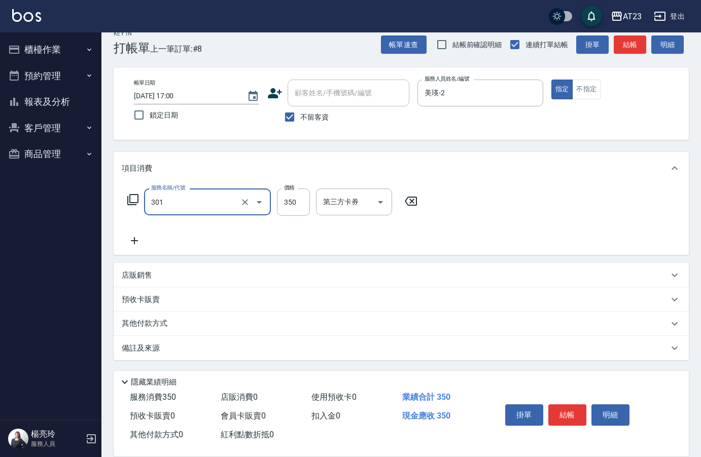
type input "造型剪髮(301)"
type input "500"
click at [561, 408] on button "結帳" at bounding box center [567, 415] width 38 height 21
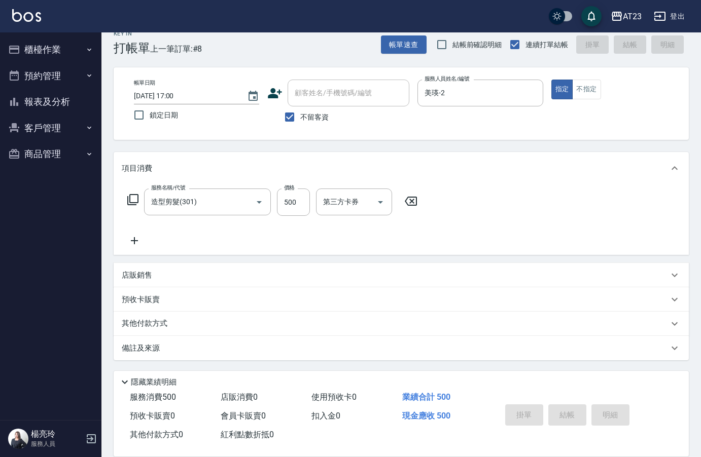
type input "[DATE] 17:01"
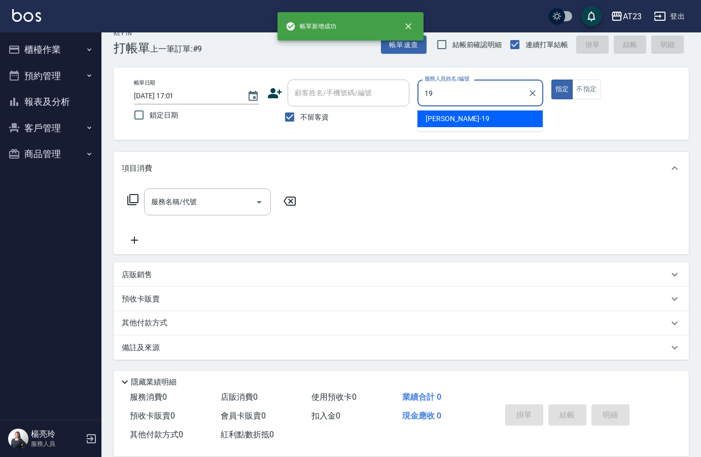
type input "[PERSON_NAME]-19"
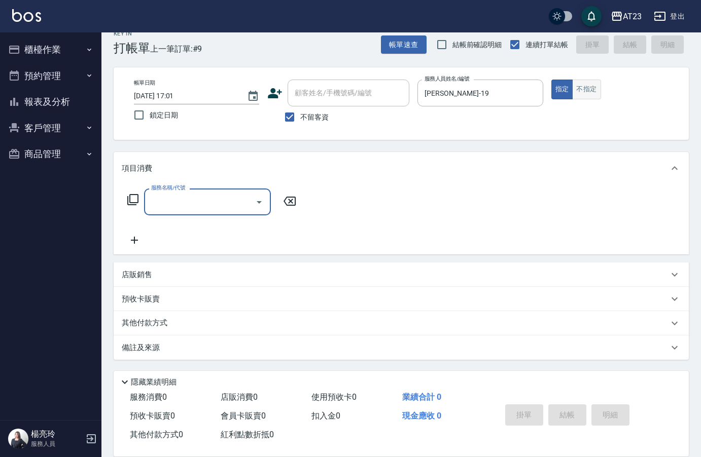
click at [588, 90] on button "不指定" at bounding box center [586, 90] width 28 height 20
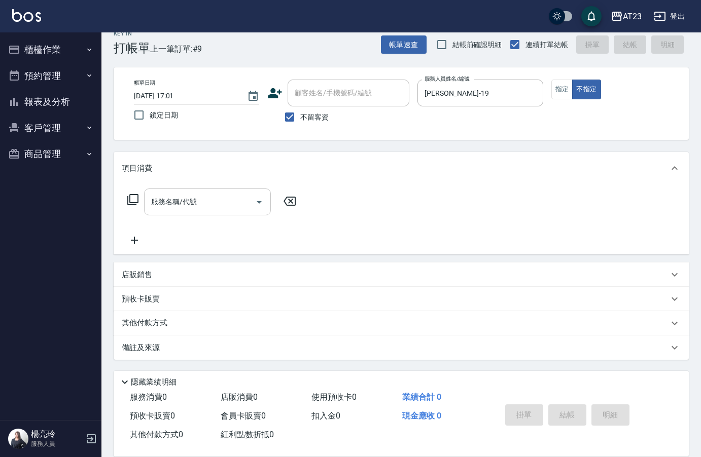
click at [170, 206] on div "服務名稱/代號 服務名稱/代號" at bounding box center [207, 202] width 127 height 27
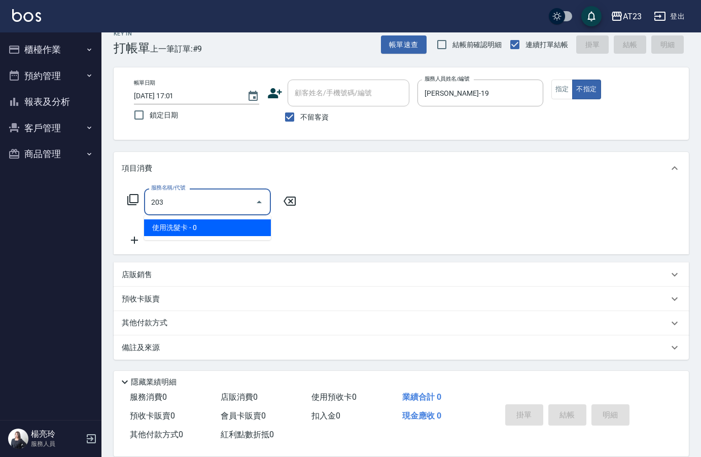
type input "使用洗髮卡(203)"
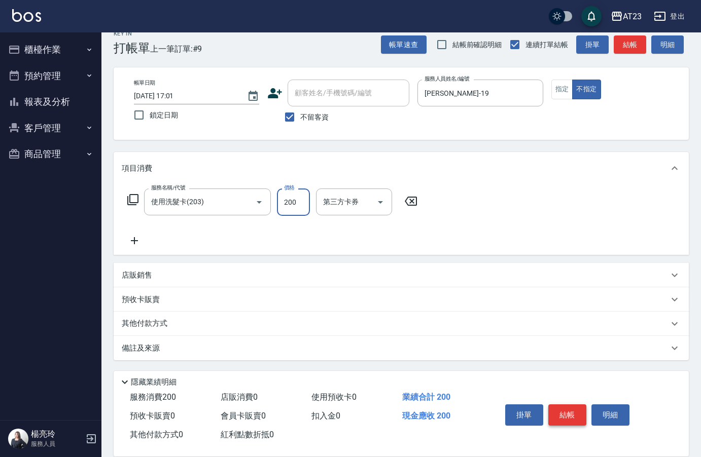
type input "200"
click at [582, 418] on button "結帳" at bounding box center [567, 415] width 38 height 21
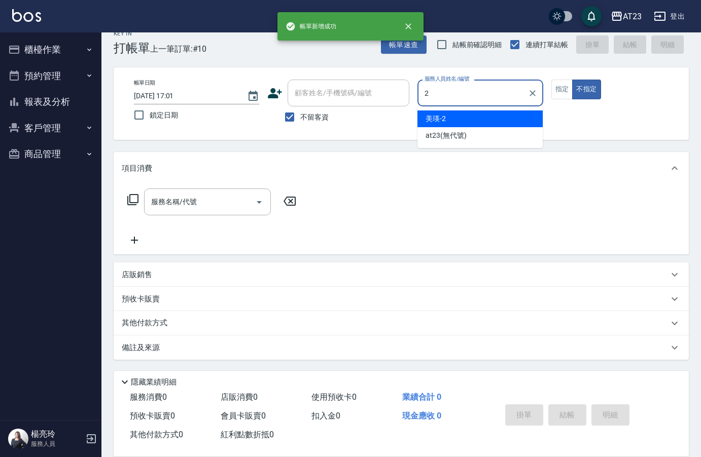
type input "美瑛-2"
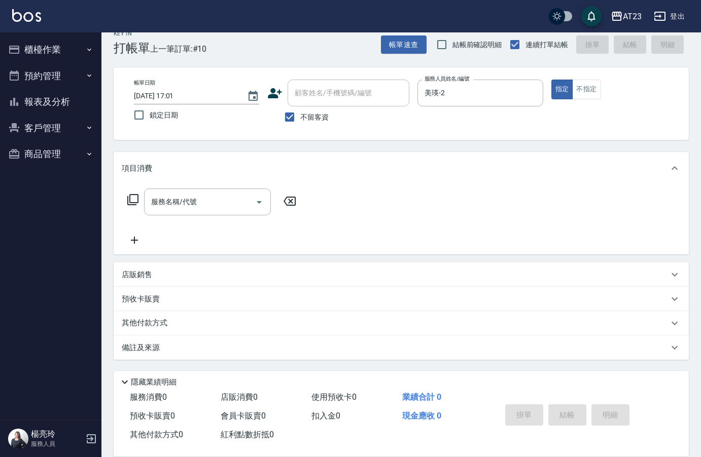
click at [129, 200] on icon at bounding box center [133, 200] width 12 height 12
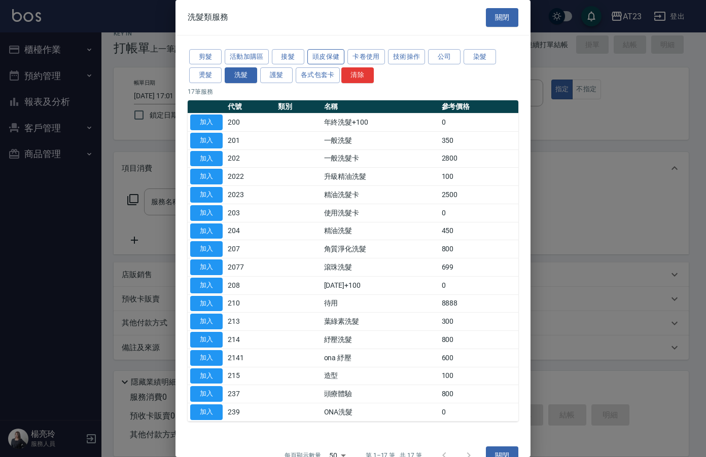
click at [332, 52] on button "頭皮保健" at bounding box center [326, 57] width 38 height 16
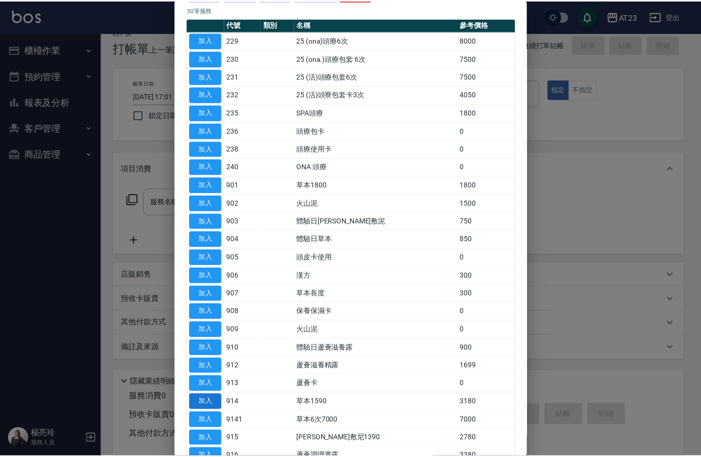
scroll to position [101, 0]
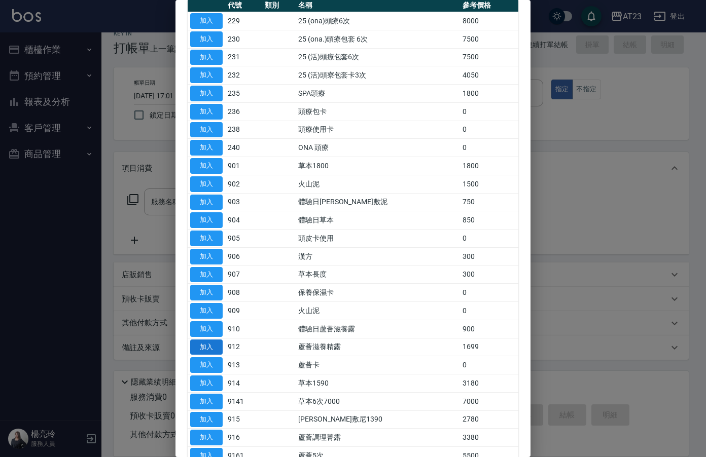
click at [210, 349] on button "加入" at bounding box center [206, 348] width 32 height 16
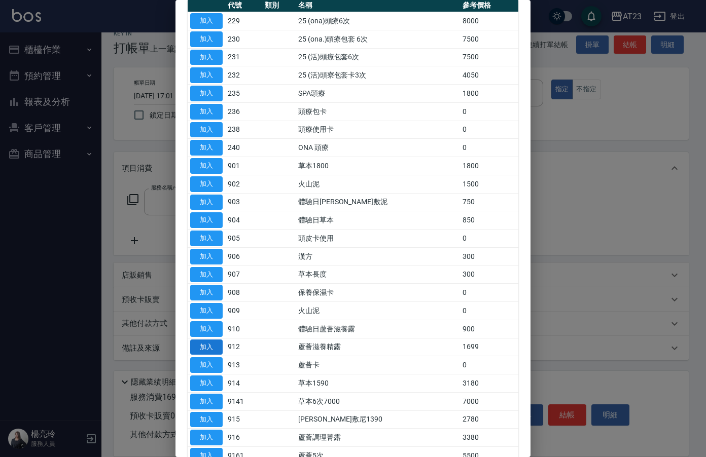
type input "蘆薈滋養精露(912)"
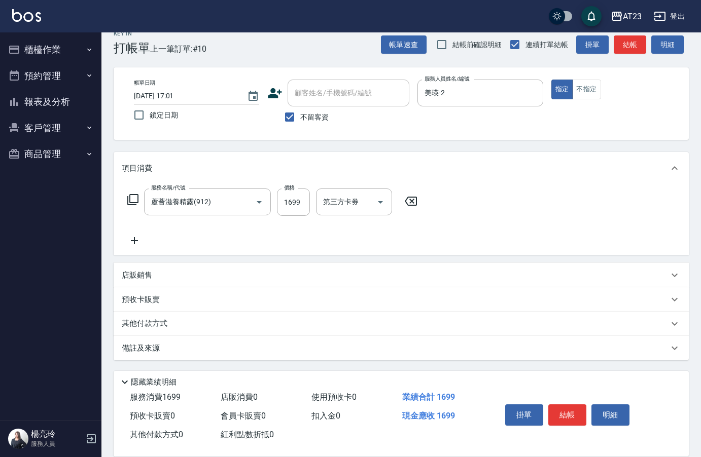
click at [134, 234] on div "服務名稱/代號 蘆薈滋養精露(912) 服務名稱/代號 價格 1699 價格 第三方卡券 第三方卡券" at bounding box center [273, 218] width 302 height 58
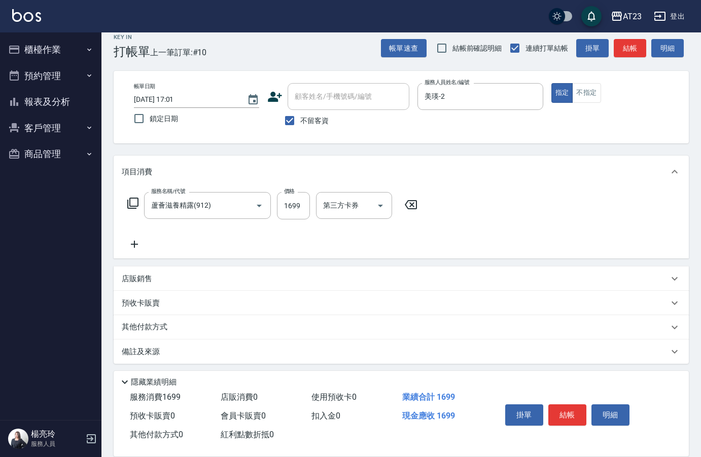
scroll to position [0, 0]
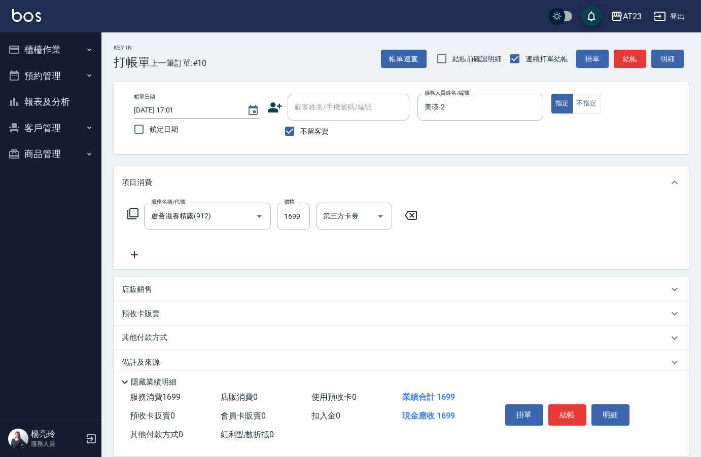
click at [139, 242] on div "服務名稱/代號 蘆薈滋養精露(912) 服務名稱/代號 價格 1699 價格 第三方卡券 第三方卡券" at bounding box center [273, 232] width 302 height 58
click at [135, 260] on icon at bounding box center [134, 255] width 25 height 12
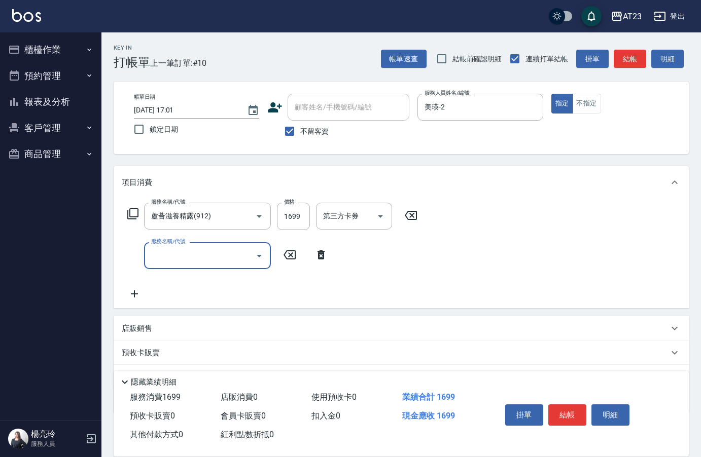
click at [191, 260] on input "服務名稱/代號" at bounding box center [200, 256] width 102 height 18
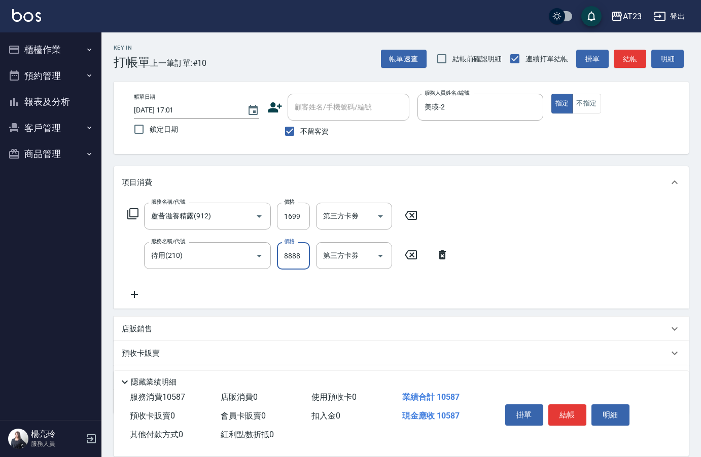
drag, startPoint x: 193, startPoint y: 256, endPoint x: 95, endPoint y: 247, distance: 98.3
click at [95, 247] on div "AT23 登出 櫃檯作業 打帳單 帳單列表 現金收支登錄 材料自購登錄 每日結帳 排班表 現場電腦打卡 預約管理 預約管理 單日預約紀錄 單週預約紀錄 報表及…" at bounding box center [350, 256] width 701 height 512
type input "互助210(721)"
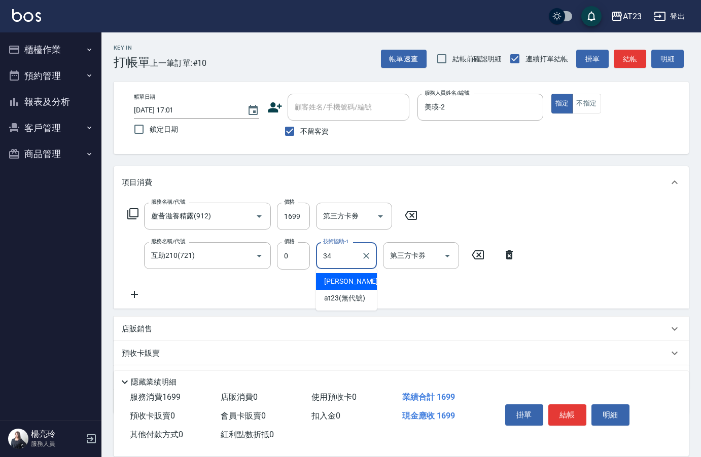
type input "[PERSON_NAME]-34"
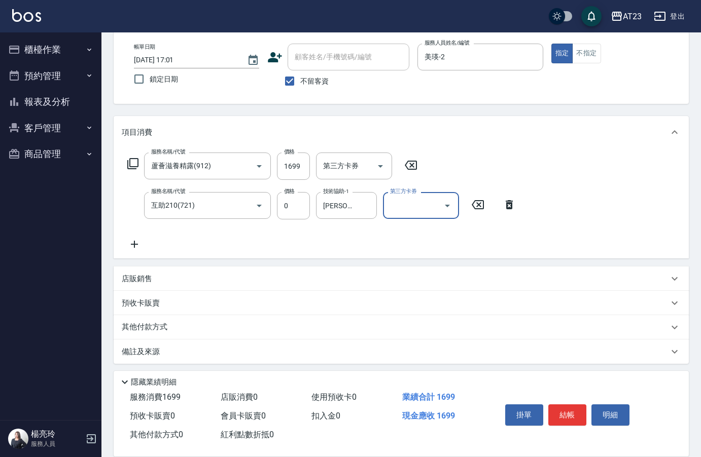
scroll to position [54, 0]
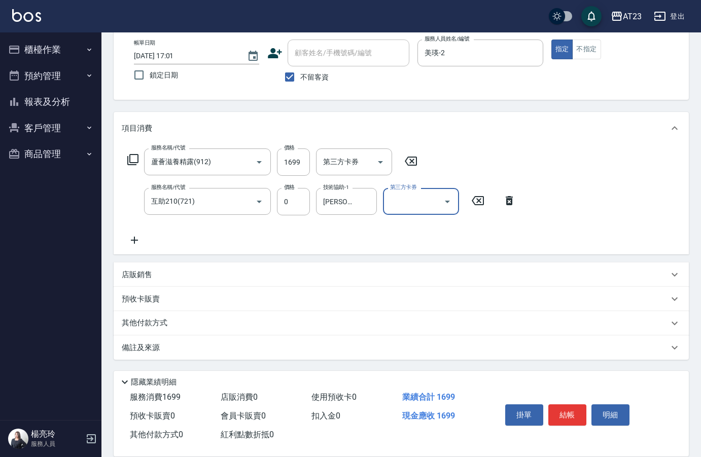
click at [148, 322] on p "其他付款方式" at bounding box center [147, 323] width 51 height 11
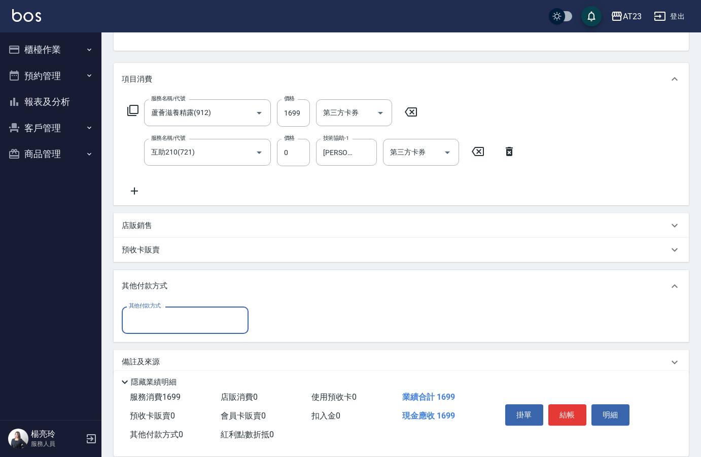
scroll to position [104, 0]
click at [157, 313] on input "其他付款方式" at bounding box center [185, 320] width 118 height 18
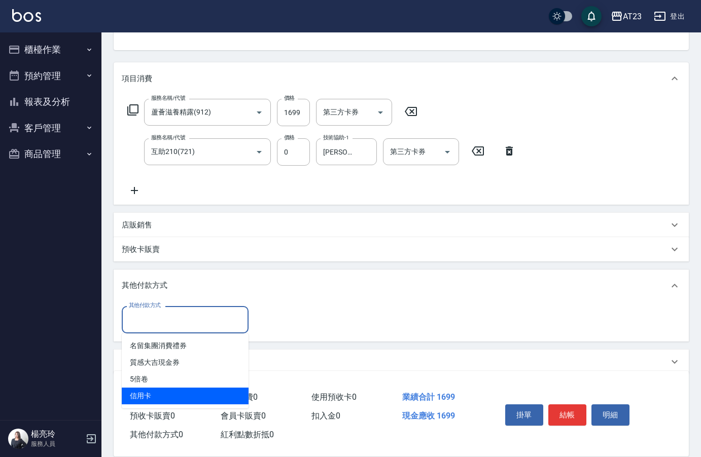
drag, startPoint x: 191, startPoint y: 382, endPoint x: 191, endPoint y: 396, distance: 13.2
click at [191, 396] on ul "名留集團消費禮券 質感大吉現金券 5倍卷 信用卡" at bounding box center [185, 371] width 127 height 75
click at [191, 396] on span "信用卡" at bounding box center [185, 396] width 127 height 17
type input "信用卡"
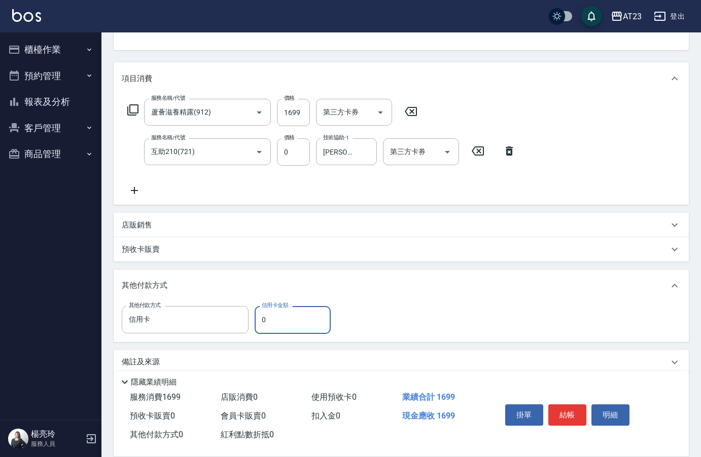
drag, startPoint x: 270, startPoint y: 316, endPoint x: 261, endPoint y: 310, distance: 11.0
click at [224, 318] on div "其他付款方式 信用卡 其他付款方式 信用卡金額 0 信用卡金額" at bounding box center [229, 319] width 215 height 27
drag, startPoint x: 280, startPoint y: 332, endPoint x: 230, endPoint y: 325, distance: 50.6
click at [230, 325] on div "其他付款方式 信用卡 其他付款方式 信用卡金額 34 信用卡金額" at bounding box center [229, 319] width 215 height 27
type input "1699"
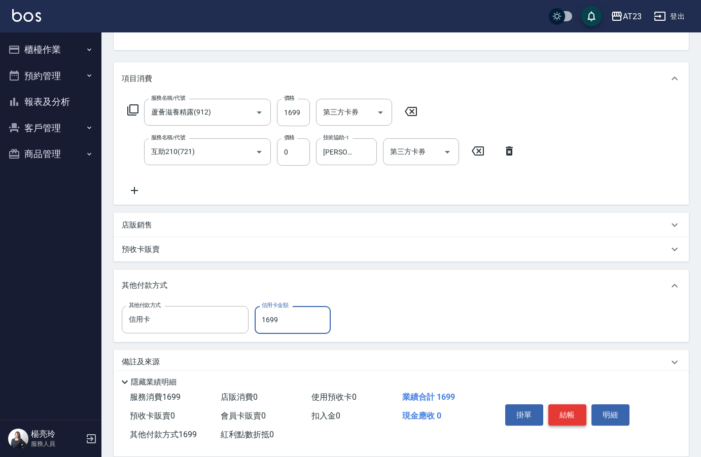
click at [563, 413] on button "結帳" at bounding box center [567, 415] width 38 height 21
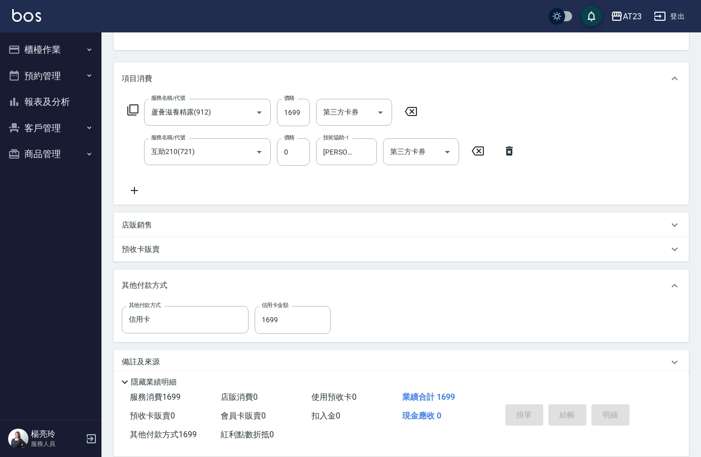
type input "[DATE] 17:02"
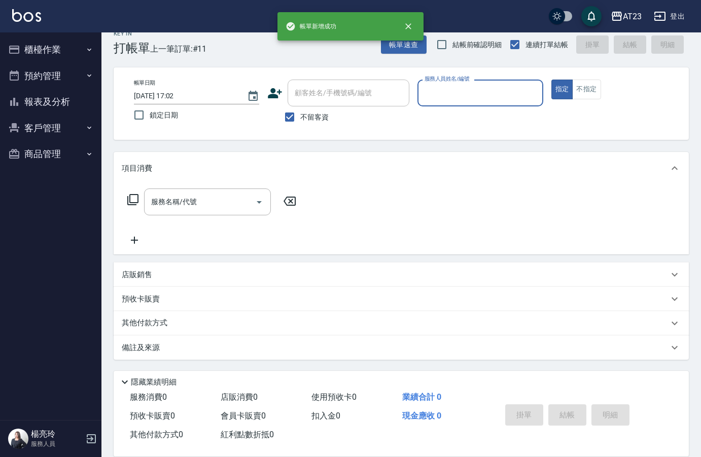
scroll to position [14, 0]
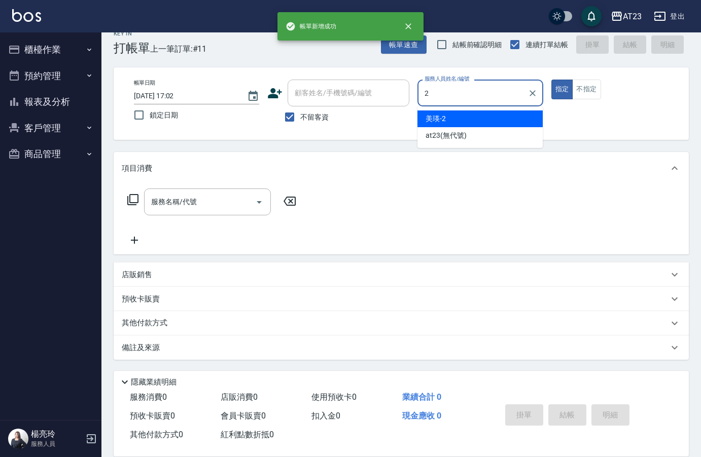
type input "美瑛-2"
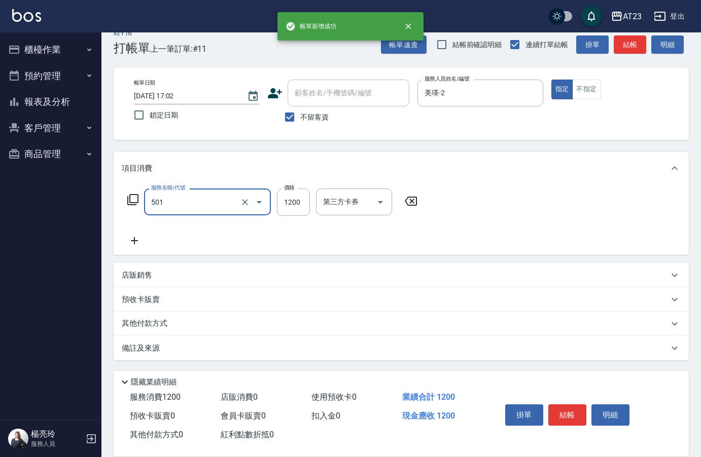
type input "染髮(501)"
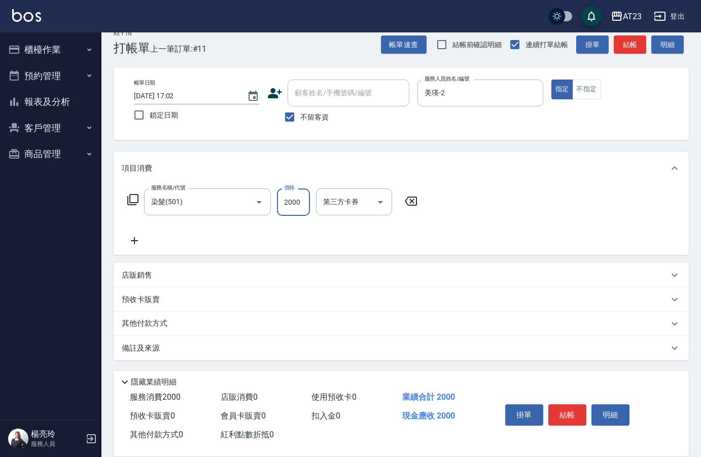
scroll to position [15, 0]
type input "2000"
click at [175, 334] on div "其他付款方式" at bounding box center [401, 323] width 575 height 24
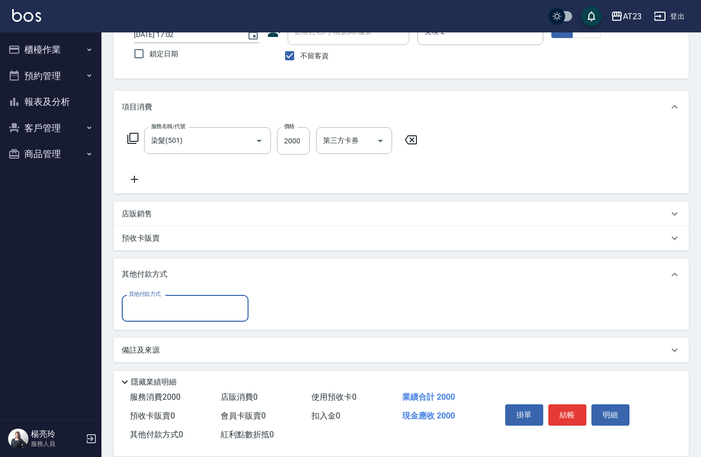
scroll to position [78, 0]
click at [579, 407] on button "結帳" at bounding box center [567, 415] width 38 height 21
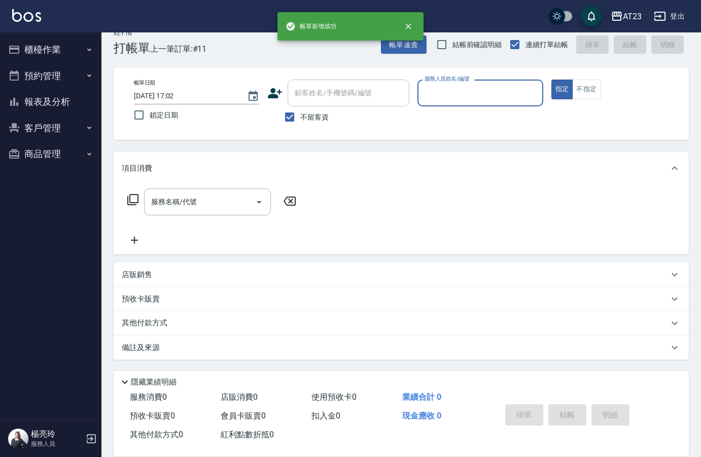
scroll to position [14, 0]
type input "Mandy-7"
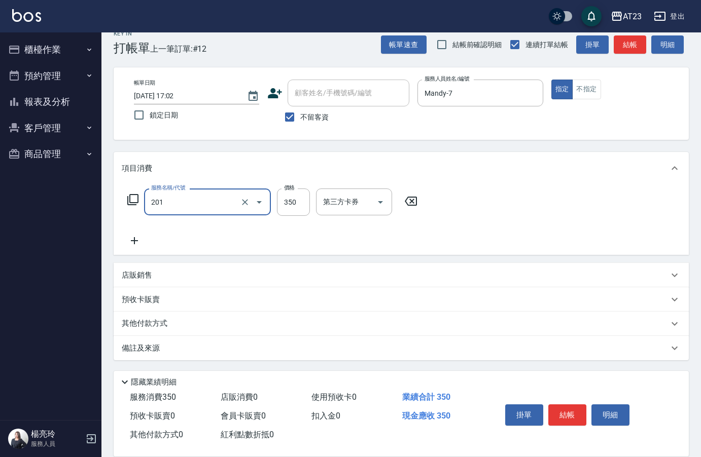
type input "一般洗髮(201)"
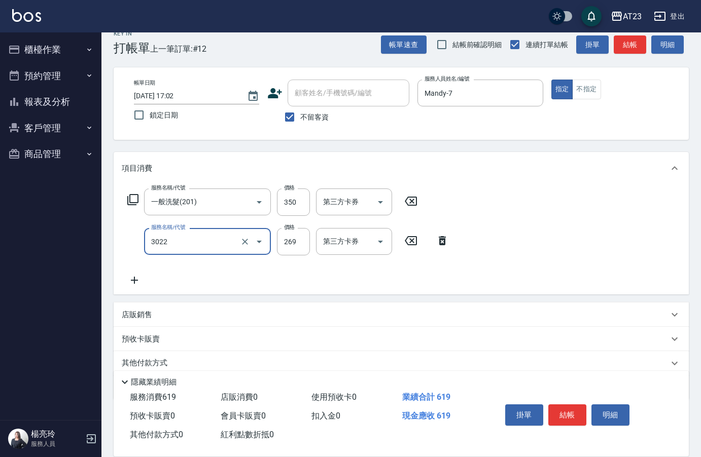
type input "(活動)造型剪(3022)"
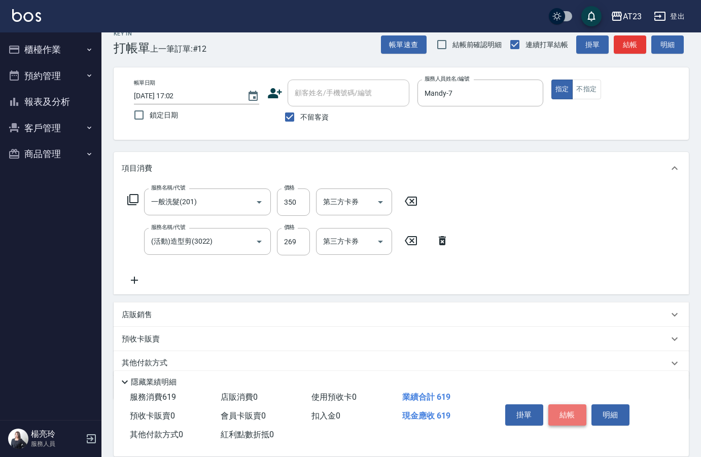
click at [564, 409] on button "結帳" at bounding box center [567, 415] width 38 height 21
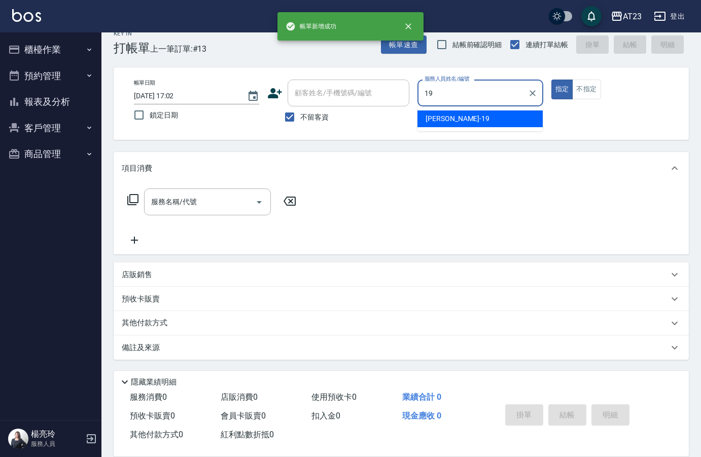
type input "[PERSON_NAME]-19"
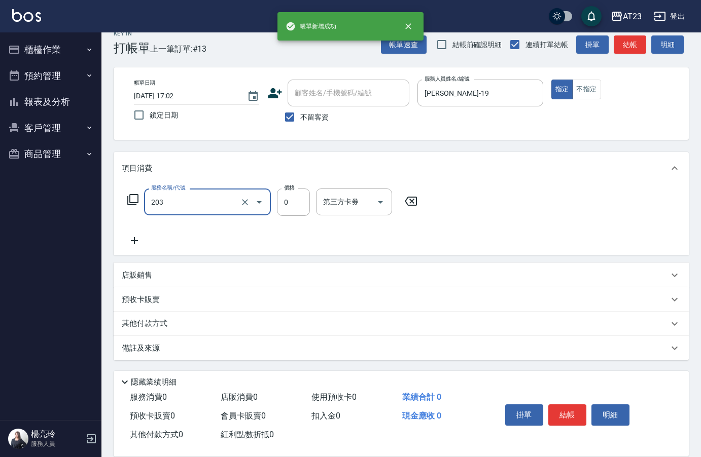
type input "使用洗髮卡(203)"
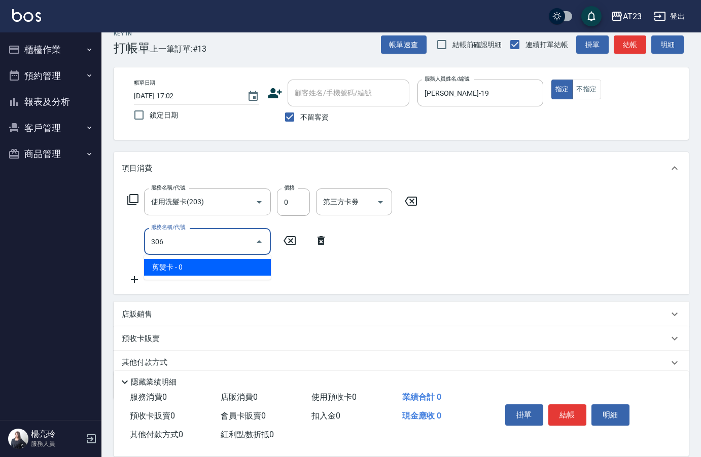
type input "剪髮卡(306)"
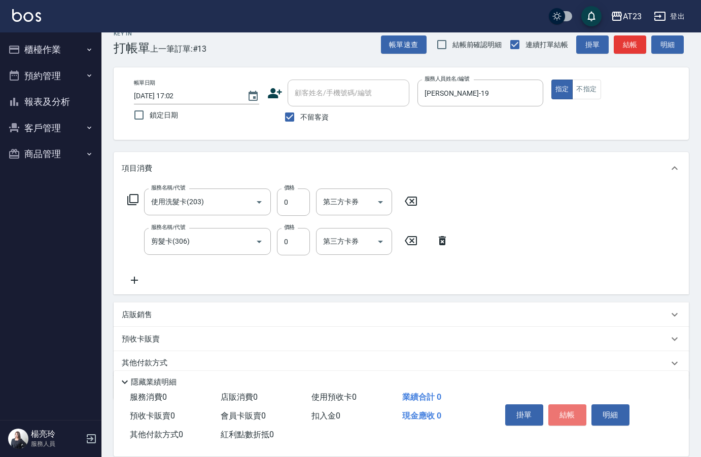
click at [562, 409] on button "結帳" at bounding box center [567, 415] width 38 height 21
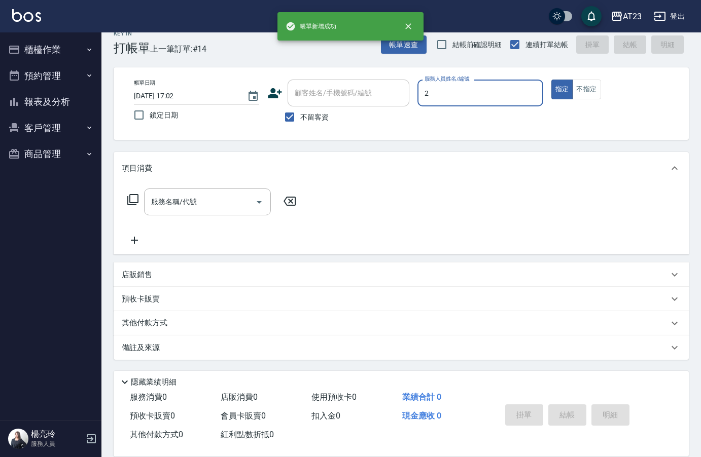
type input "美瑛-2"
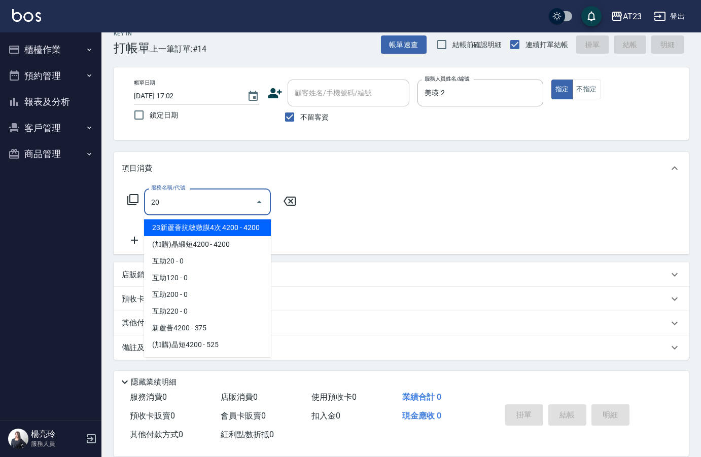
type input "2"
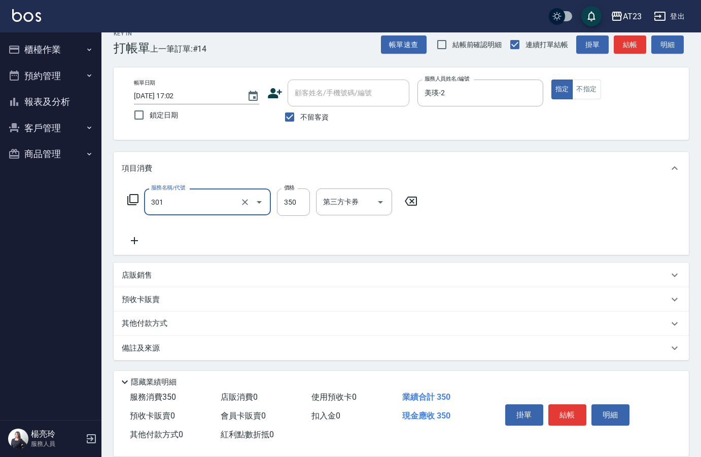
type input "造型剪髮(301)"
type input "500"
click at [556, 413] on button "結帳" at bounding box center [567, 415] width 38 height 21
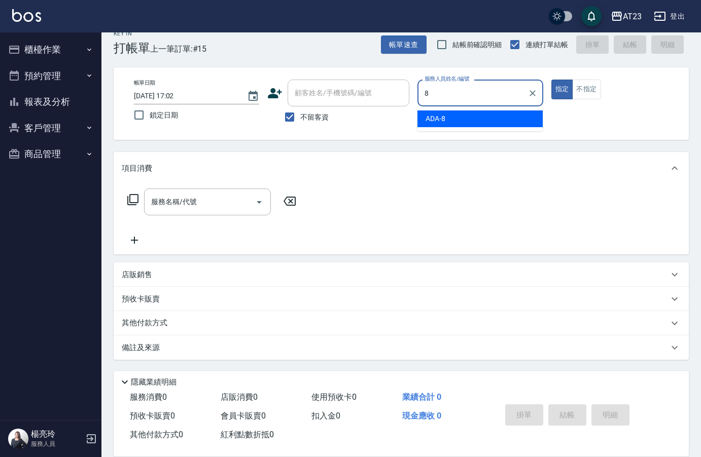
type input "ADA-8"
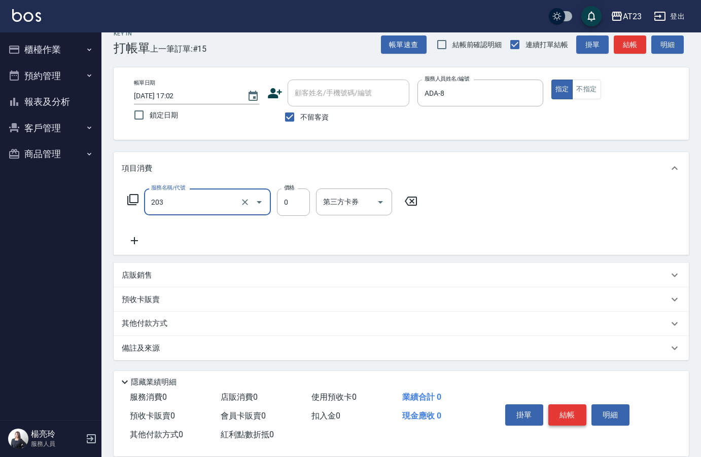
type input "使用洗髮卡(203)"
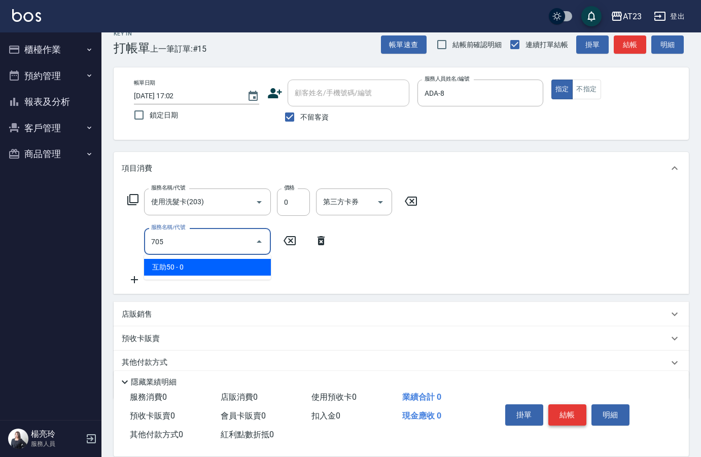
type input "互助50(705)"
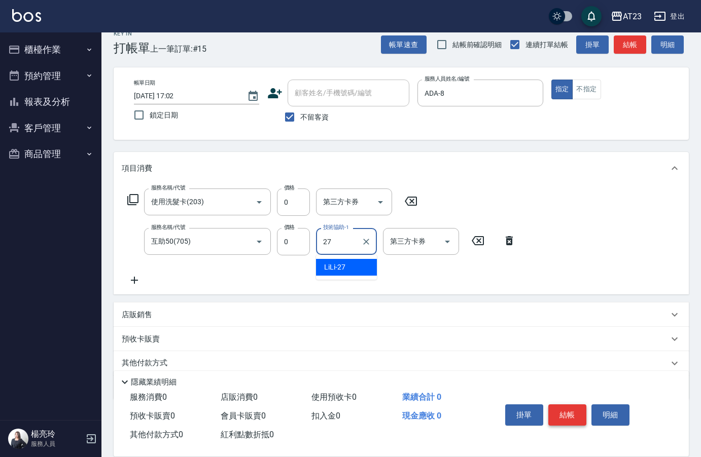
type input "LiLi-27"
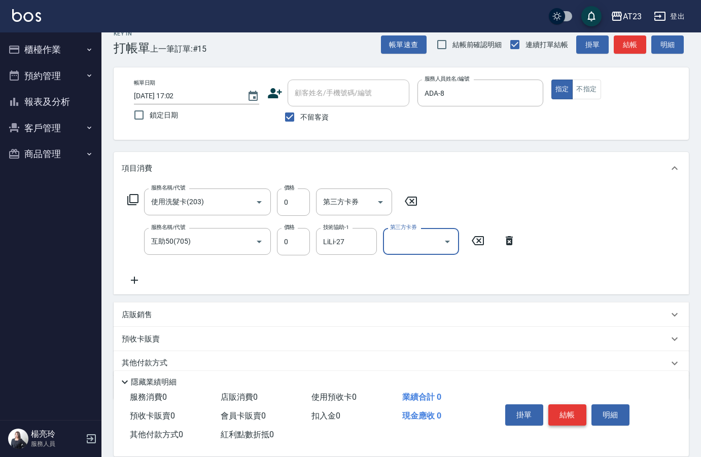
click at [569, 408] on button "結帳" at bounding box center [567, 415] width 38 height 21
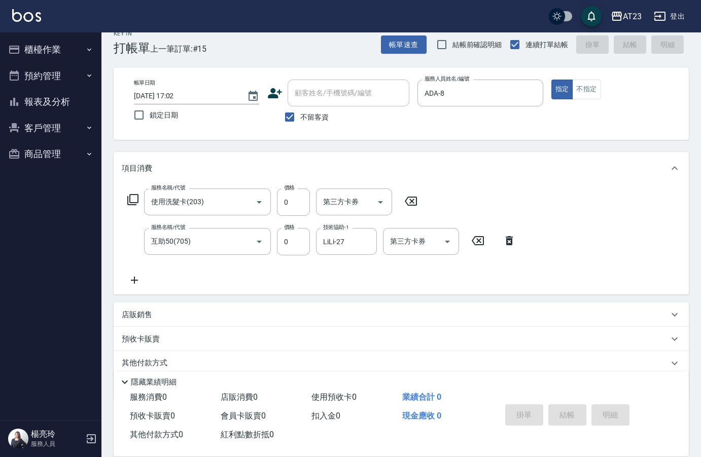
type input "[DATE] 17:03"
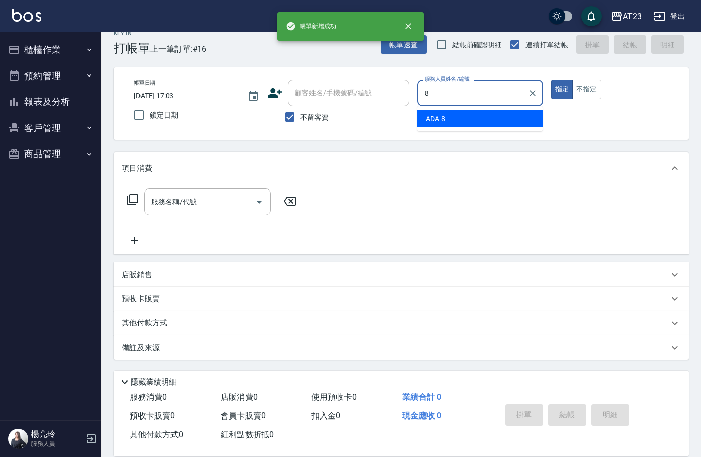
type input "ADA-8"
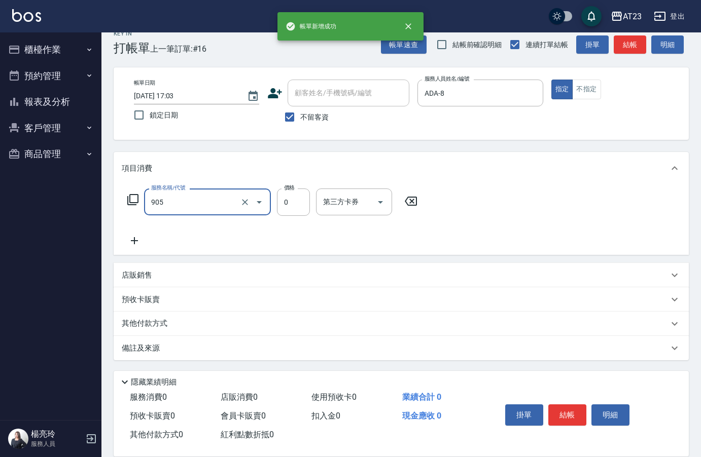
type input "頭皮卡使用(905)"
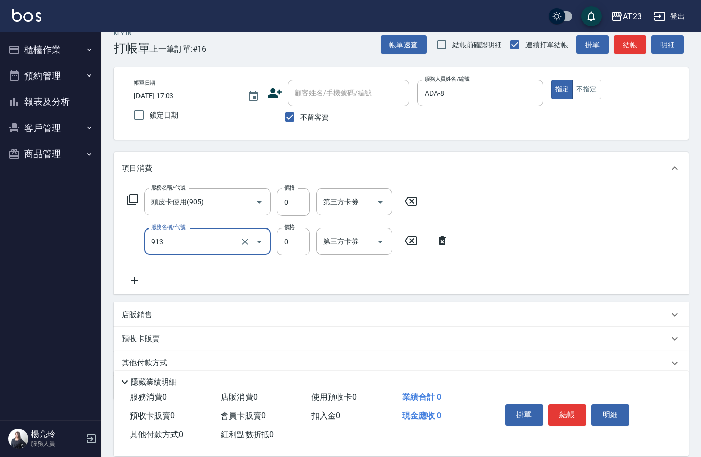
type input "蘆薈卡(913)"
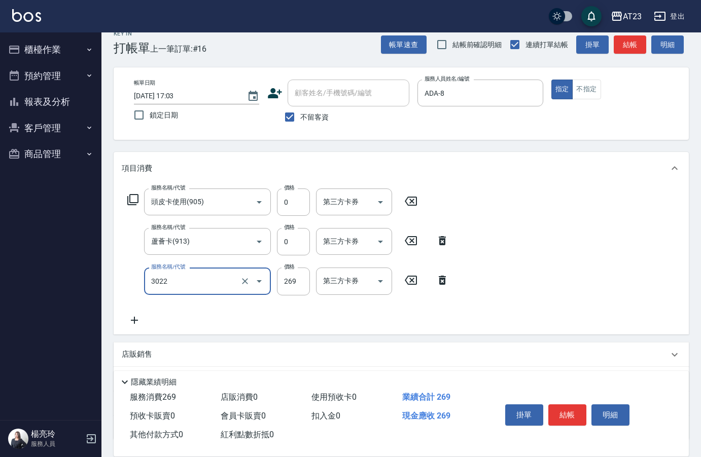
type input "(活動)造型剪(3022)"
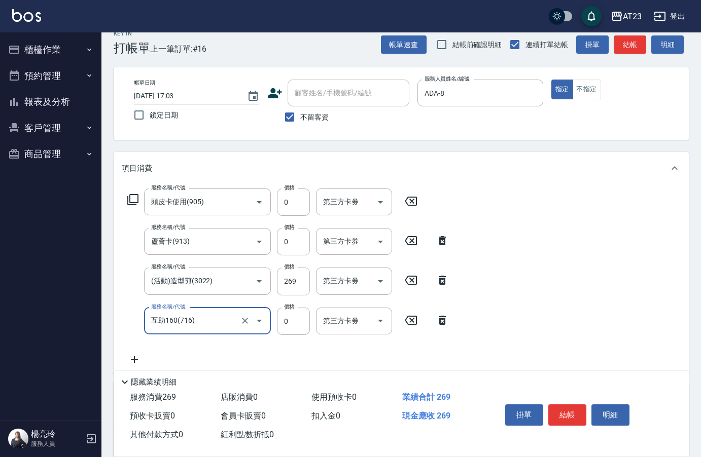
type input "互助160(716)"
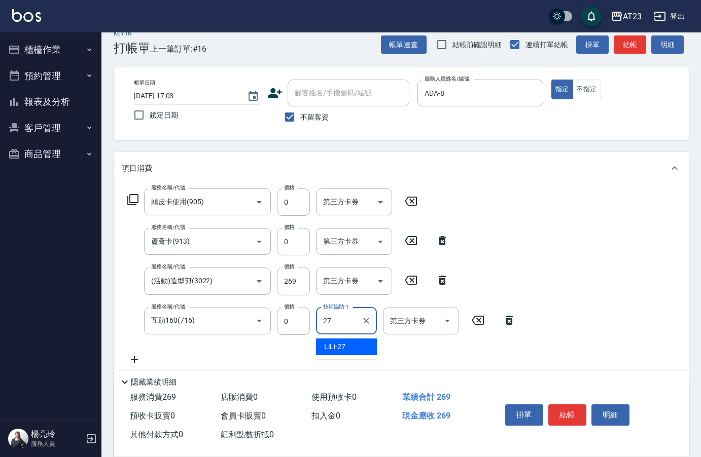
type input "LiLi-27"
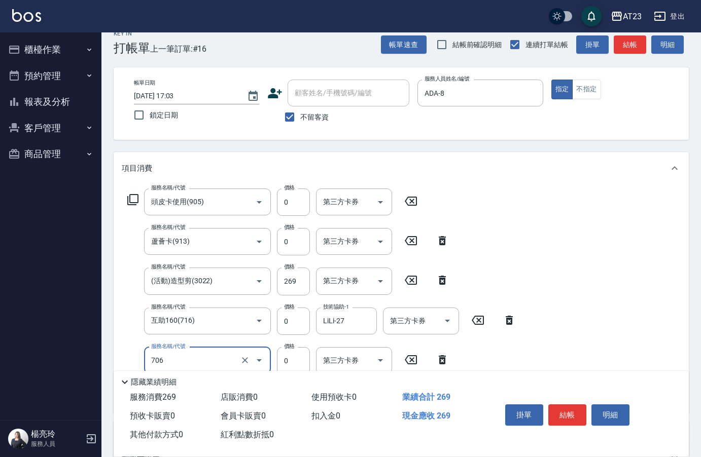
type input "互助60(706)"
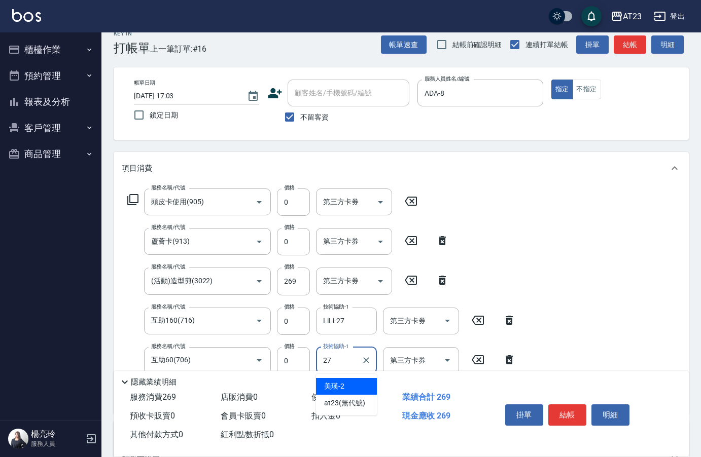
type input "LiLi-27"
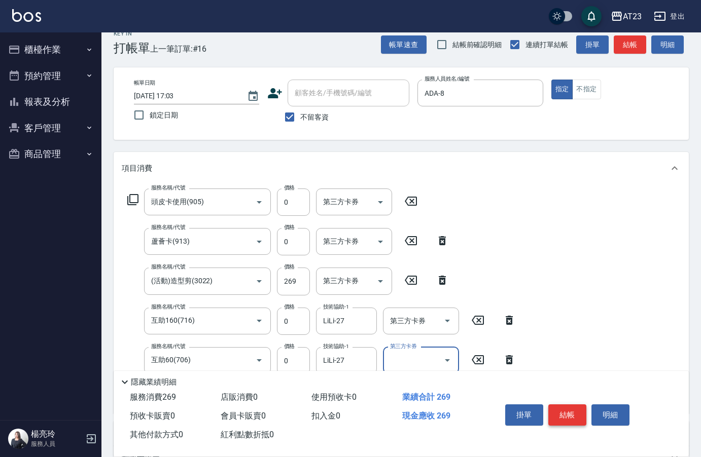
click at [568, 413] on button "結帳" at bounding box center [567, 415] width 38 height 21
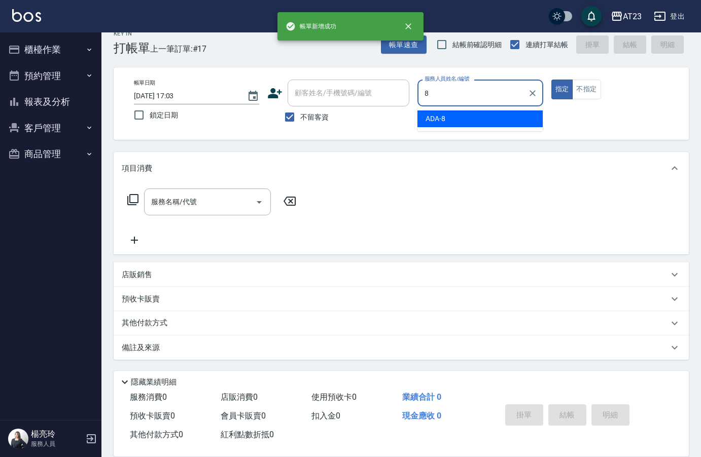
type input "ADA-8"
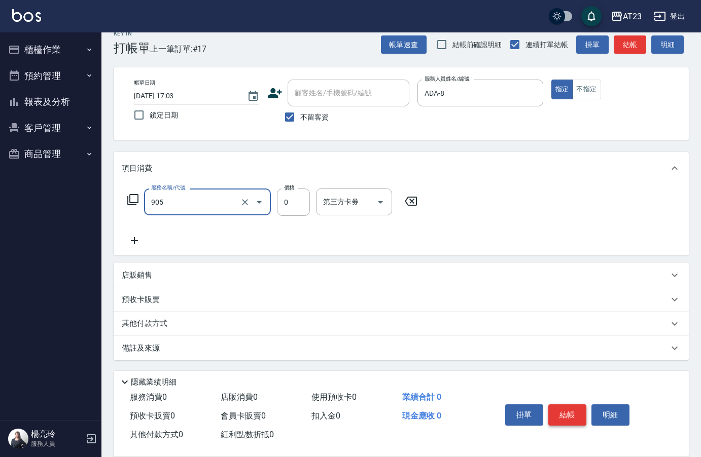
type input "頭皮卡使用(905)"
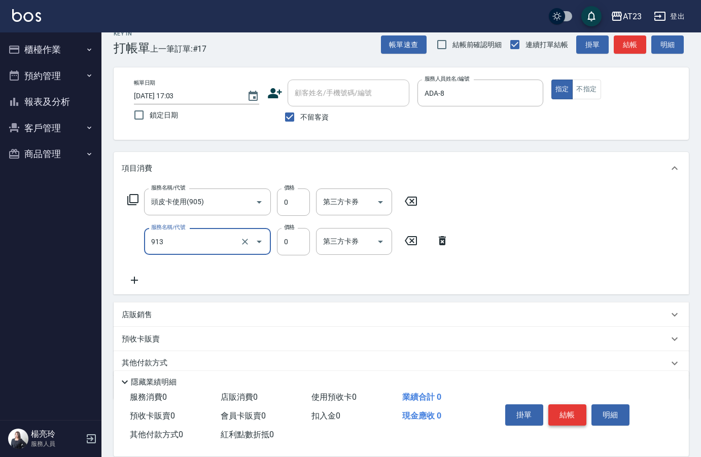
type input "蘆薈卡(913)"
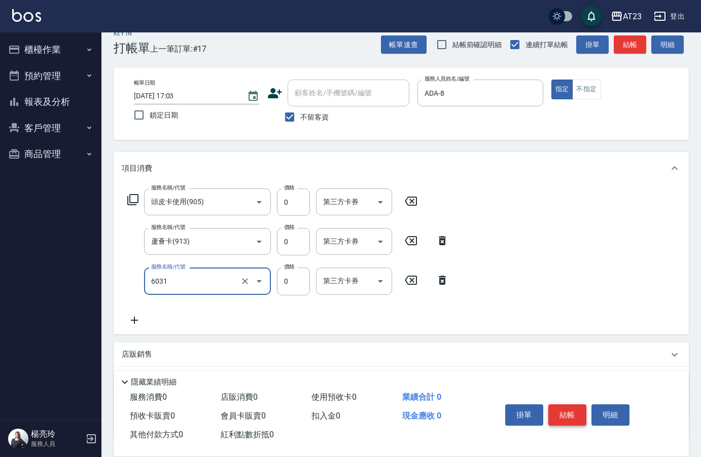
type input "P+卡(6031)"
click at [568, 413] on button "結帳" at bounding box center [567, 415] width 38 height 21
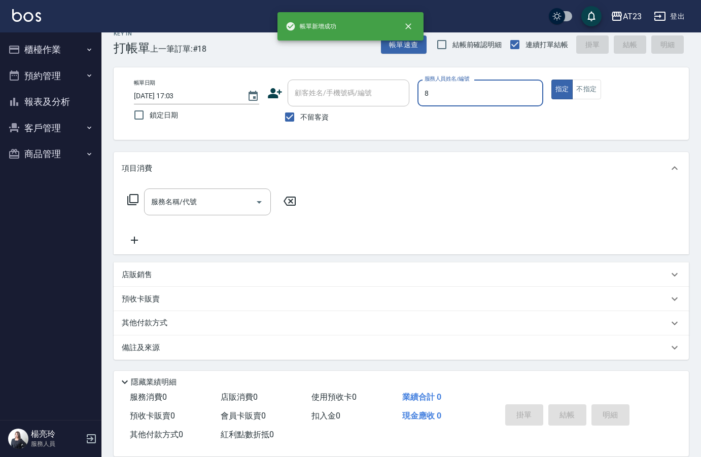
type input "ADA-8"
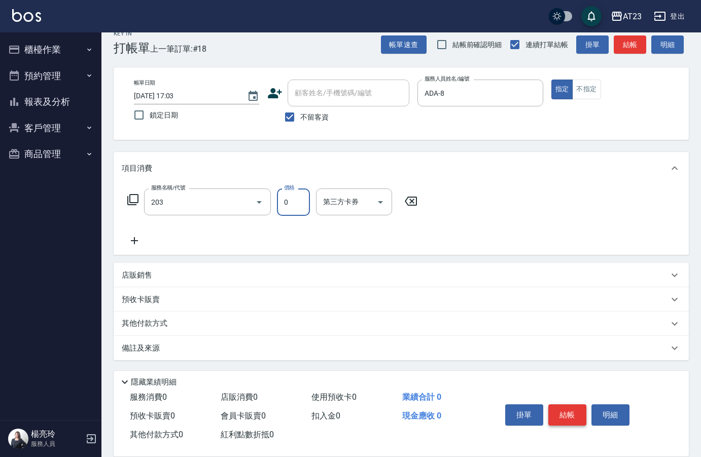
type input "使用洗髮卡(203)"
click at [560, 409] on button "結帳" at bounding box center [567, 415] width 38 height 21
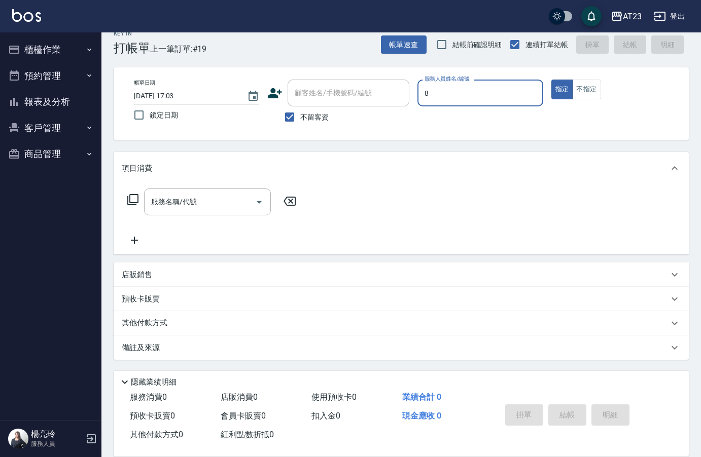
type input "ADA-8"
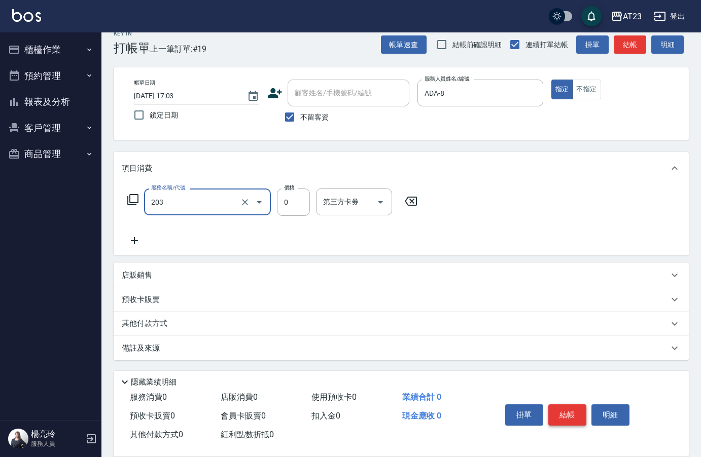
type input "使用洗髮卡(203)"
click at [560, 409] on button "結帳" at bounding box center [567, 415] width 38 height 21
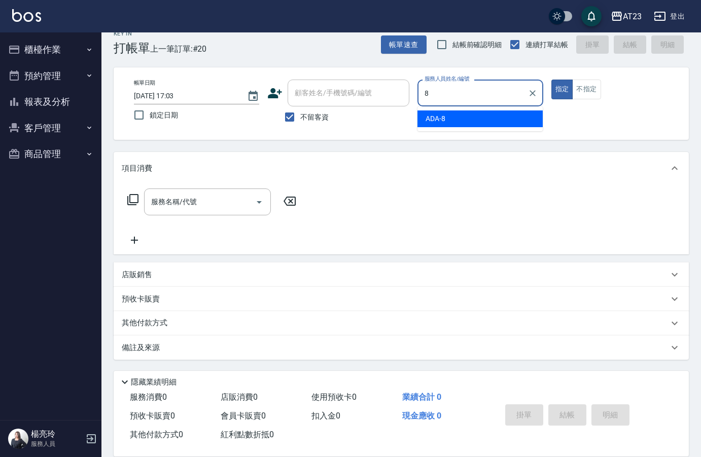
type input "ADA-8"
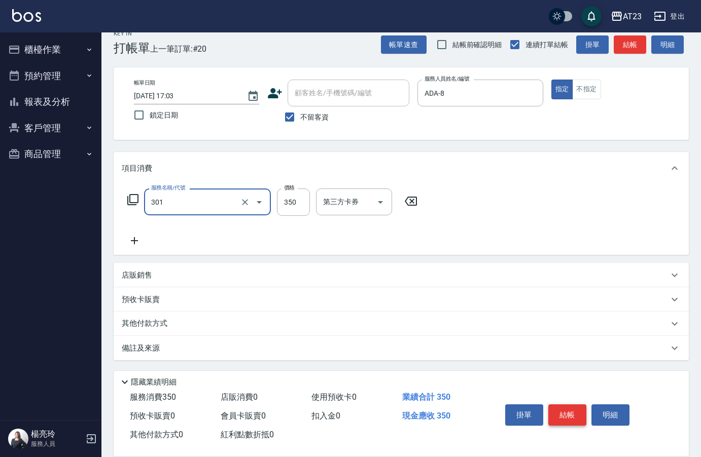
type input "造型剪髮(301)"
type input "200"
click at [560, 409] on button "結帳" at bounding box center [567, 415] width 38 height 21
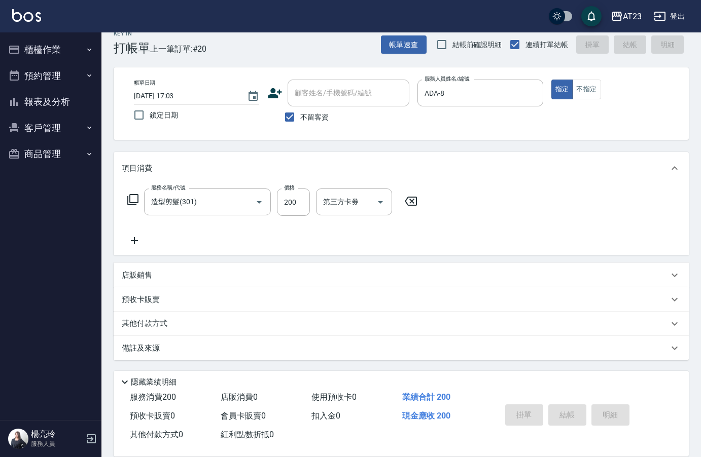
type input "[DATE] 17:04"
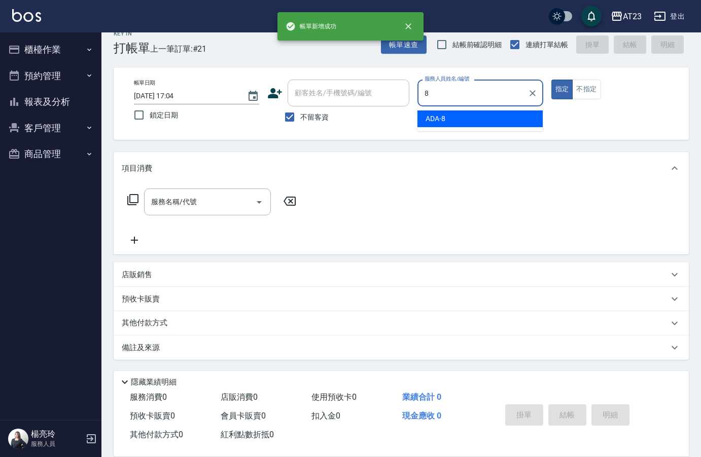
type input "ADA-8"
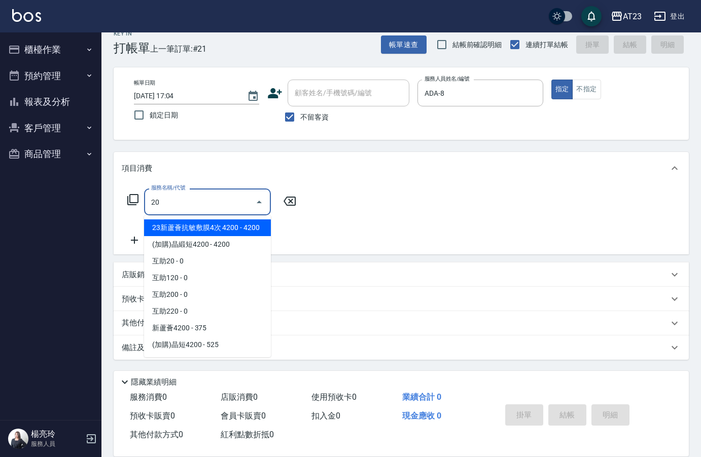
type input "2"
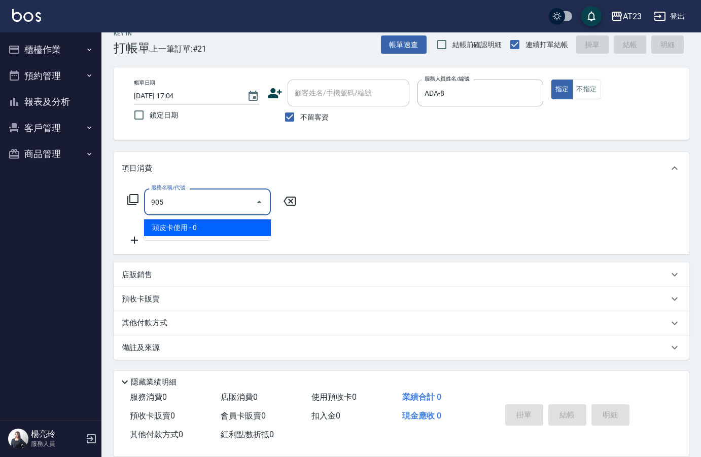
type input "頭皮卡使用(905)"
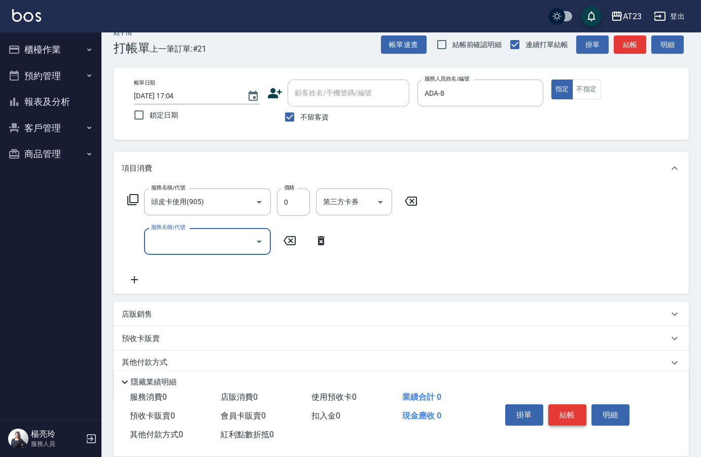
type input "2"
type input "造型剪髮(301)"
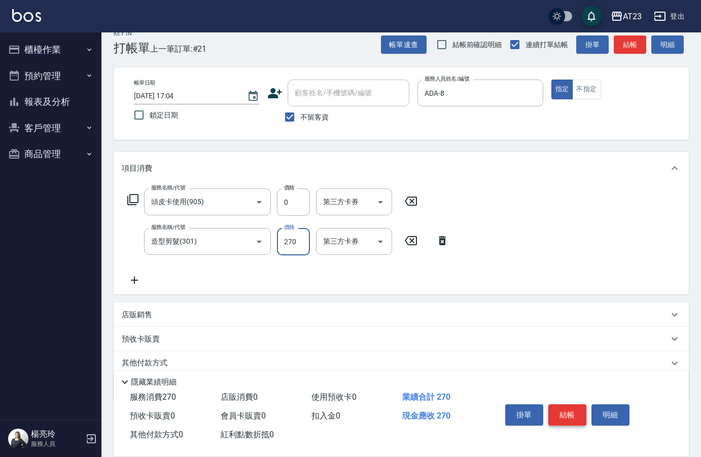
type input "270"
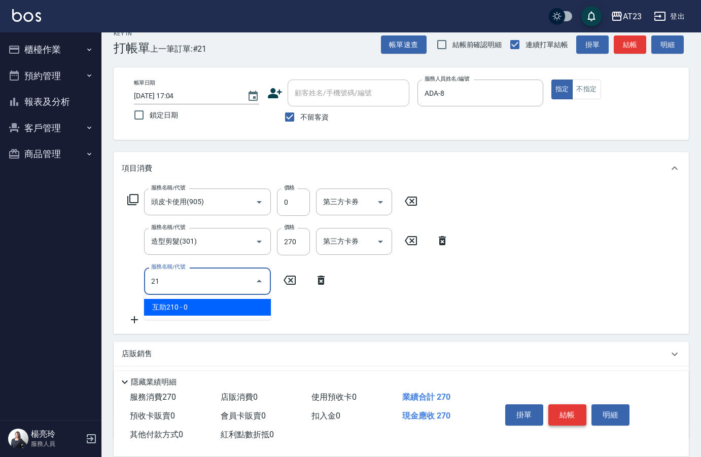
type input "2"
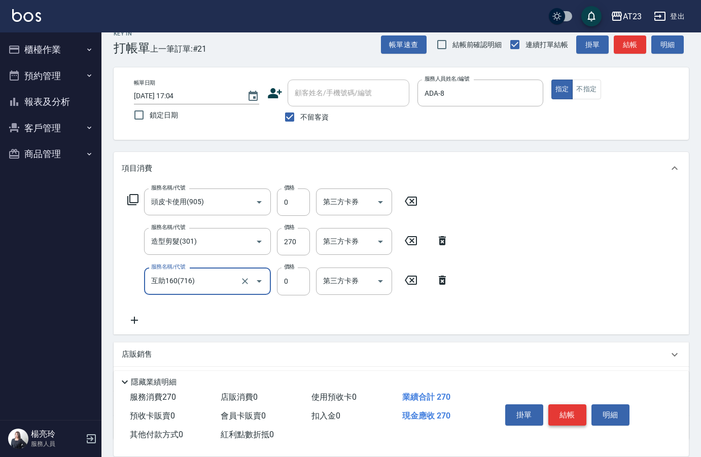
type input "互助160(716)"
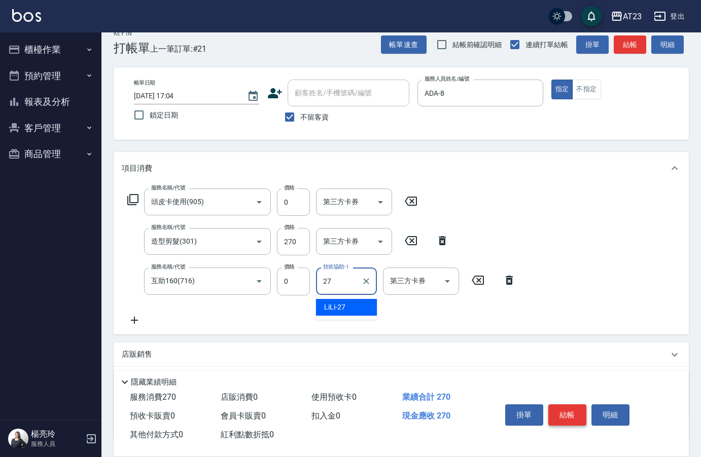
type input "LiLi-27"
click at [571, 410] on button "結帳" at bounding box center [567, 415] width 38 height 21
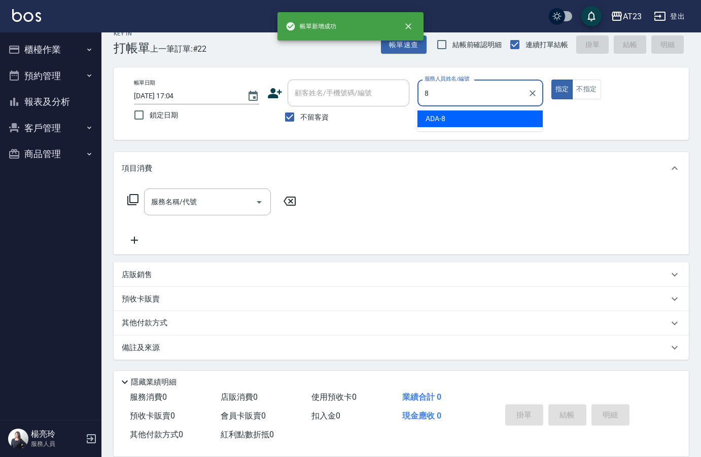
type input "ADA-8"
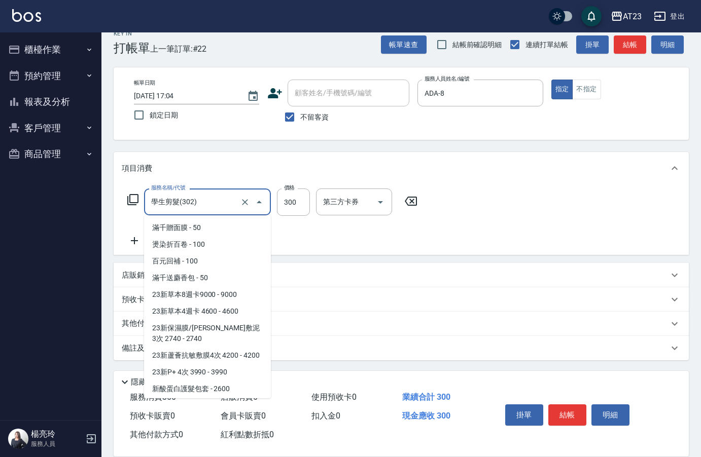
click at [171, 195] on input "學生剪髮(302)" at bounding box center [193, 202] width 89 height 18
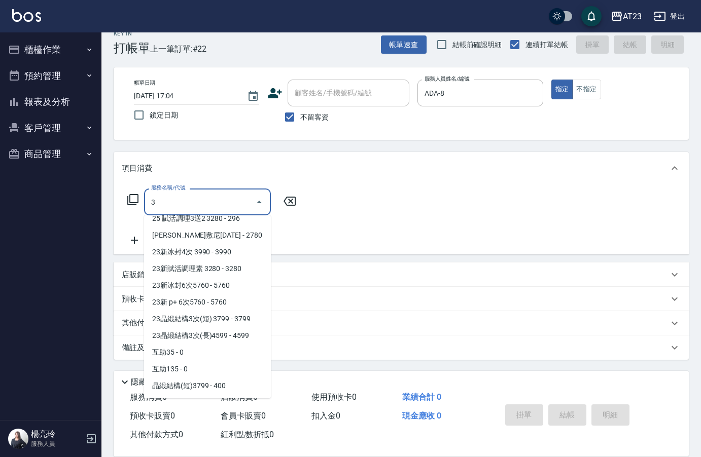
scroll to position [0, 0]
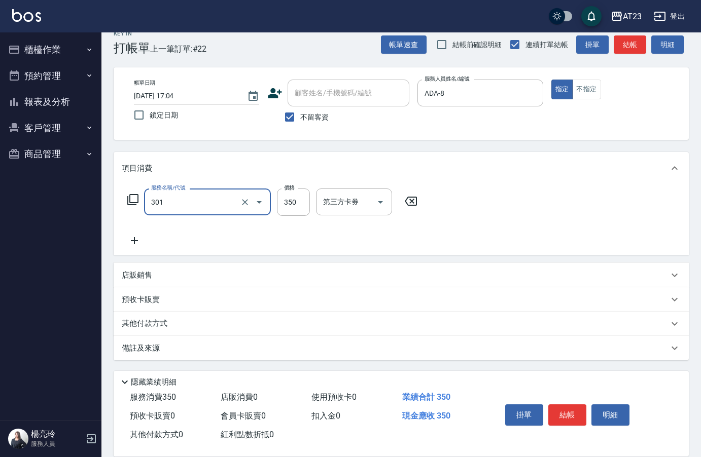
type input "造型剪髮(301)"
type input "270"
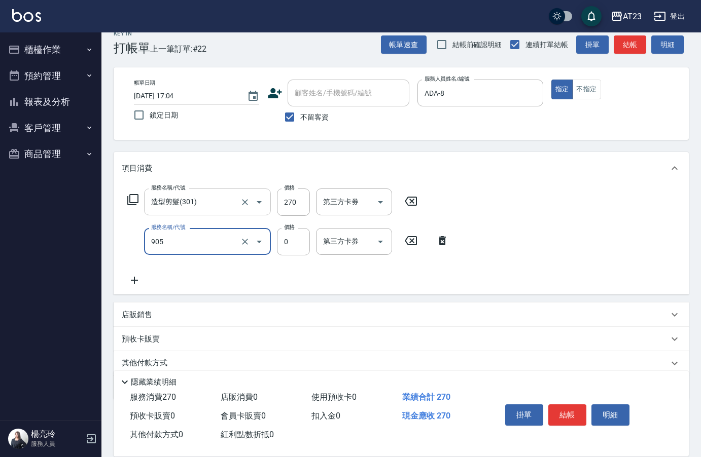
type input "頭皮卡使用(905)"
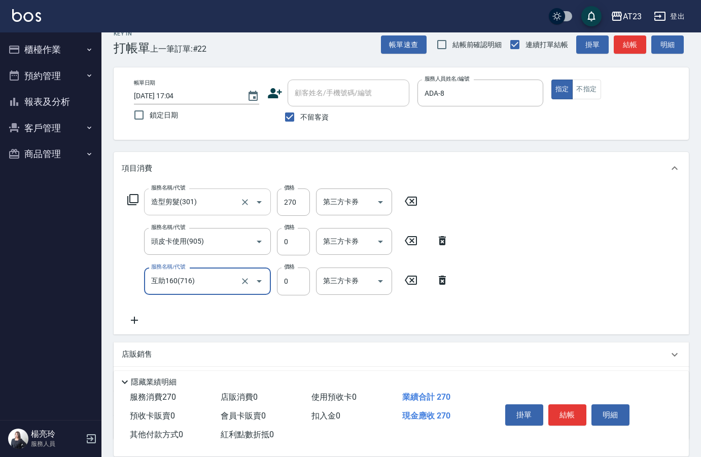
type input "互助160(716)"
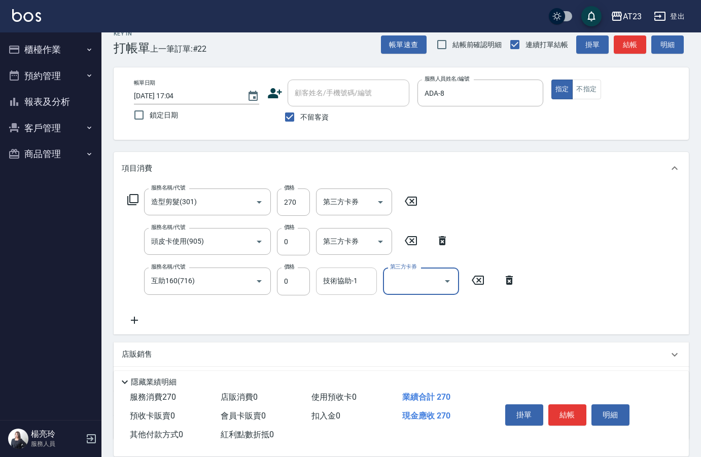
click at [335, 292] on div "技術協助-1" at bounding box center [346, 281] width 61 height 27
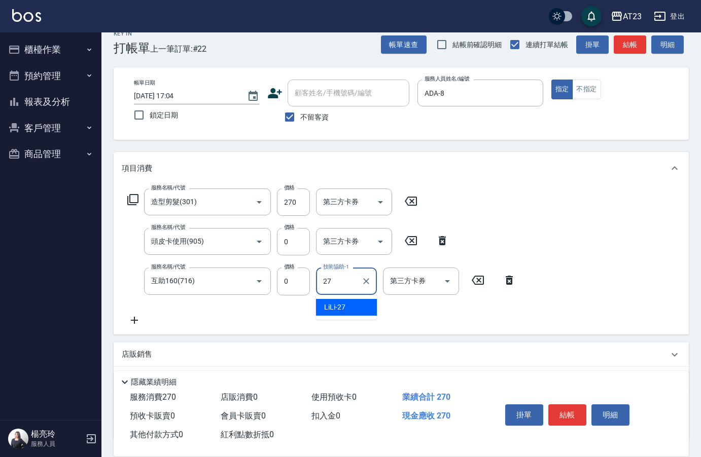
type input "LiLi-27"
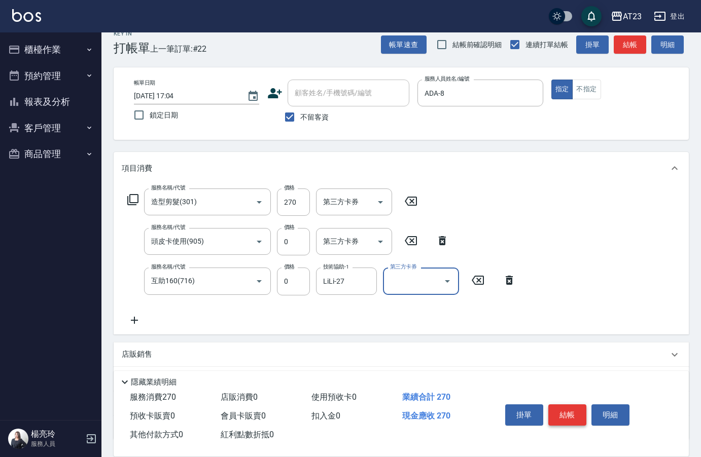
click at [573, 416] on button "結帳" at bounding box center [567, 415] width 38 height 21
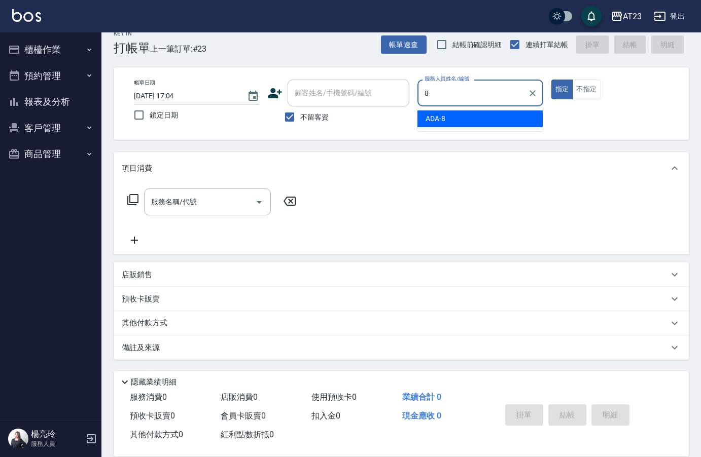
type input "ADA-8"
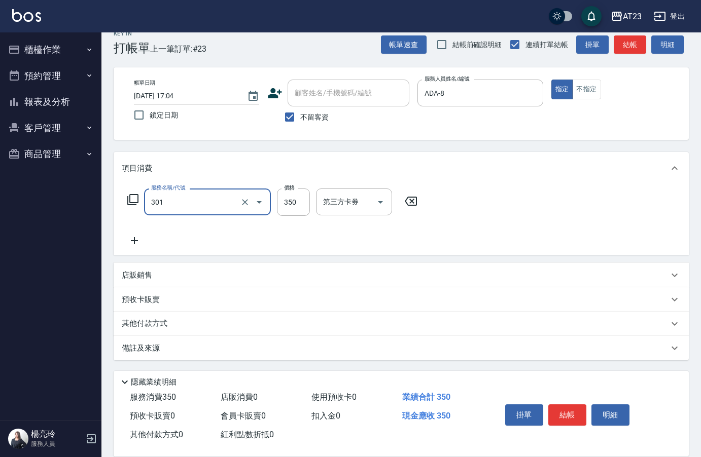
type input "造型剪髮(301)"
type input "360"
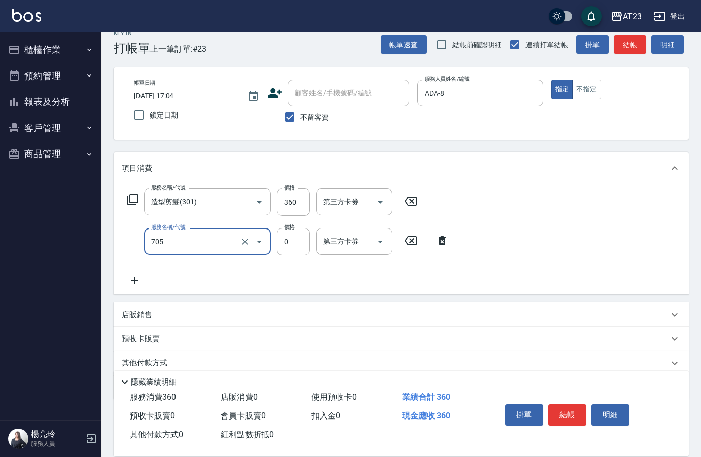
type input "互助50(705)"
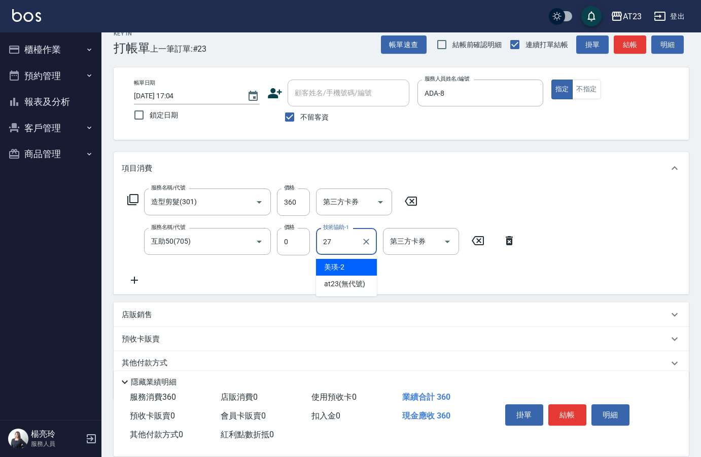
type input "LiLi-27"
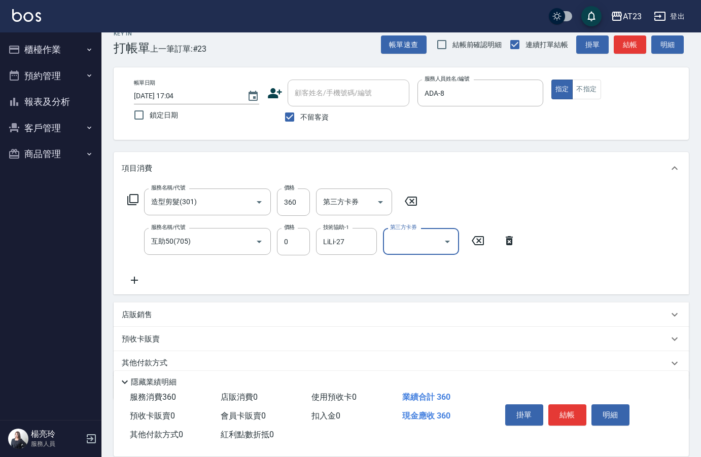
click at [564, 411] on button "結帳" at bounding box center [567, 415] width 38 height 21
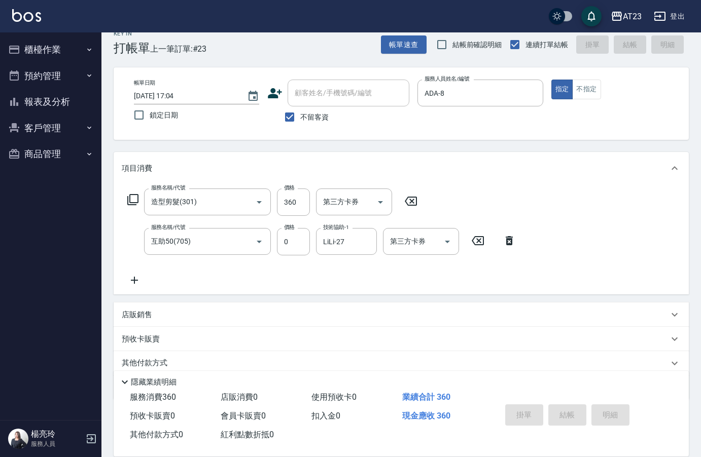
type input "[DATE] 17:05"
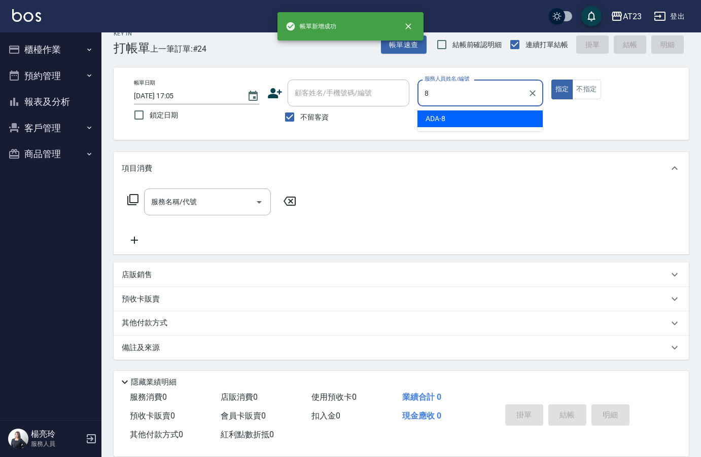
type input "ADA-8"
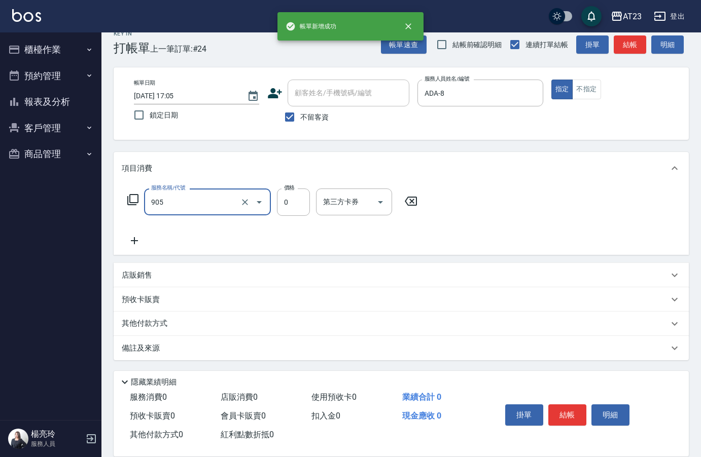
type input "頭皮卡使用(905)"
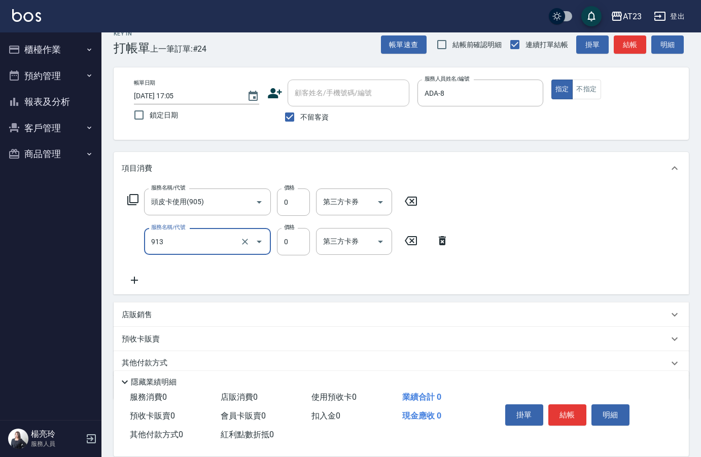
type input "蘆薈卡(913)"
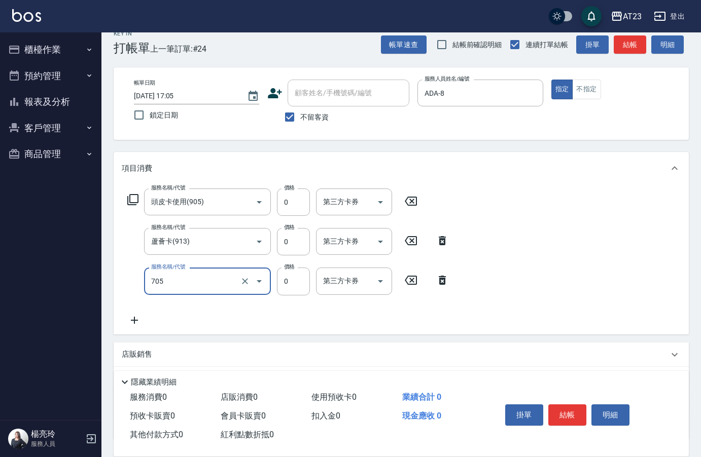
type input "互助50(705)"
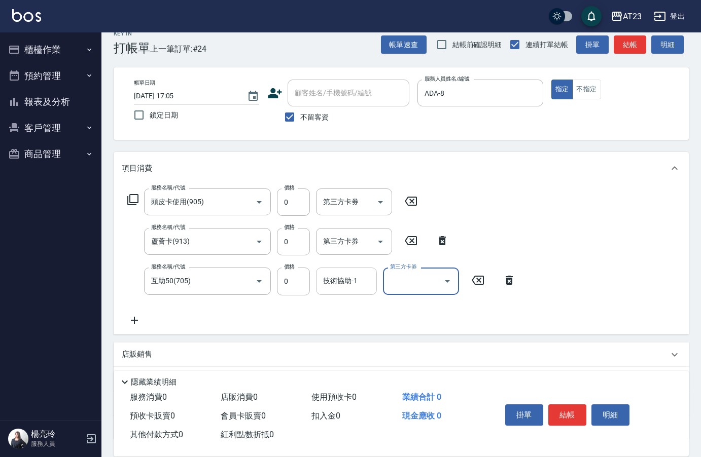
click at [365, 281] on input "技術協助-1" at bounding box center [347, 281] width 52 height 18
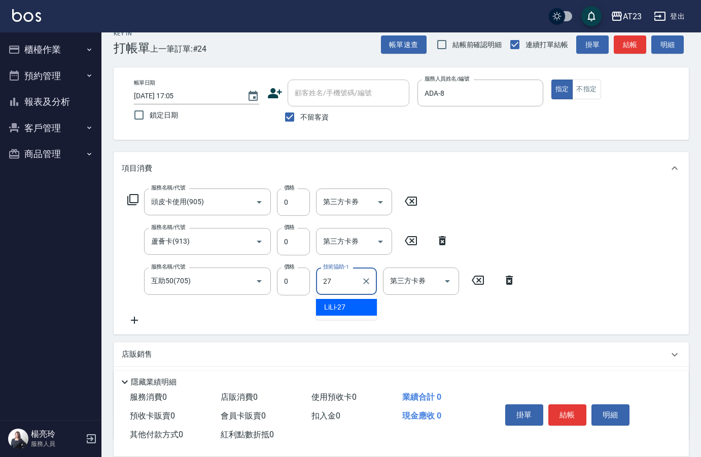
type input "LiLi-27"
click at [569, 406] on button "結帳" at bounding box center [567, 415] width 38 height 21
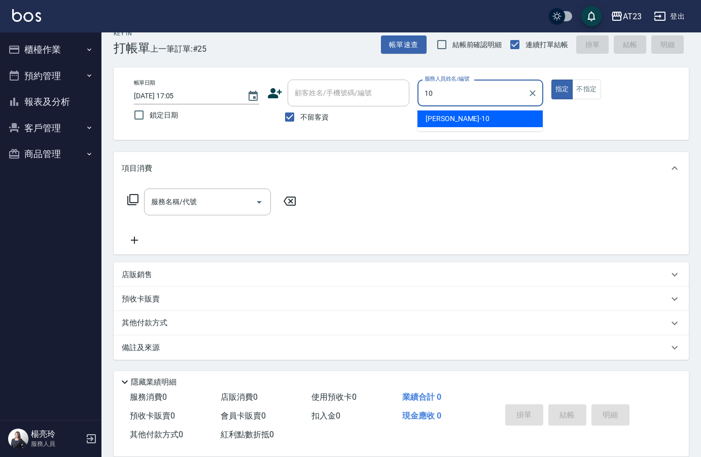
type input "[PERSON_NAME]-10"
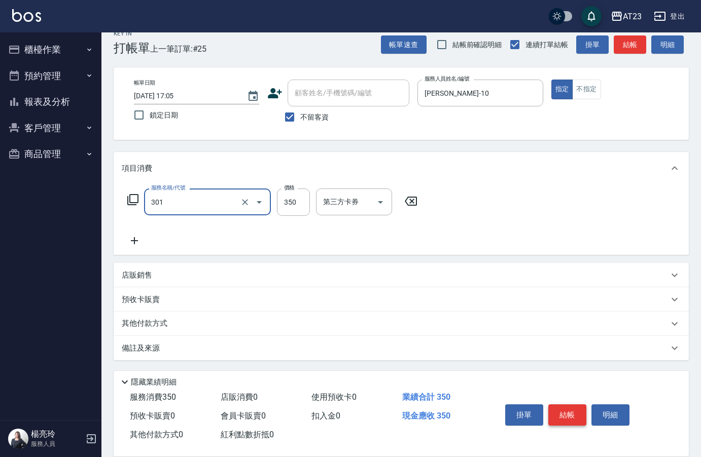
type input "造型剪髮(301)"
type input "280"
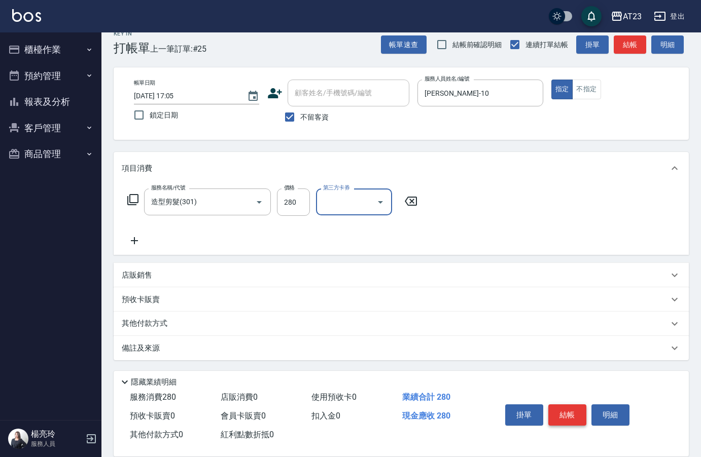
click at [578, 417] on button "結帳" at bounding box center [567, 415] width 38 height 21
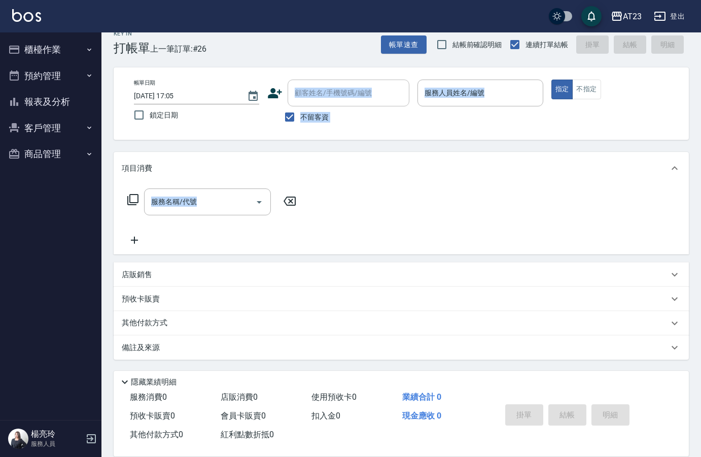
drag, startPoint x: 411, startPoint y: 424, endPoint x: 484, endPoint y: 478, distance: 90.7
click at [484, 457] on html "AT23 登出 櫃檯作業 打帳單 帳單列表 現金收支登錄 材料自購登錄 每日結帳 排班表 現場電腦打卡 預約管理 預約管理 單日預約紀錄 單週預約紀錄 報表及…" at bounding box center [350, 222] width 701 height 472
drag, startPoint x: 66, startPoint y: 241, endPoint x: 63, endPoint y: 230, distance: 12.1
click at [65, 241] on nav "櫃檯作業 打帳單 帳單列表 現金收支登錄 材料自購登錄 每日結帳 排班表 現場電腦打卡 預約管理 預約管理 單日預約紀錄 單週預約紀錄 報表及分析 報表目錄 …" at bounding box center [50, 226] width 101 height 388
click at [66, 52] on button "櫃檯作業" at bounding box center [50, 50] width 93 height 26
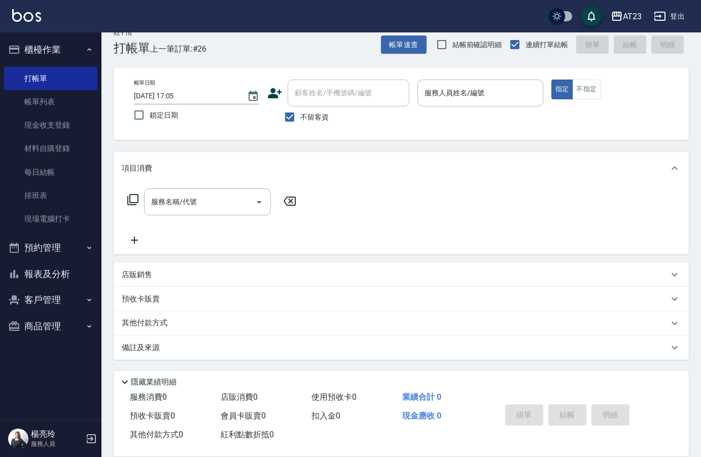
click at [59, 277] on button "報表及分析" at bounding box center [50, 274] width 93 height 26
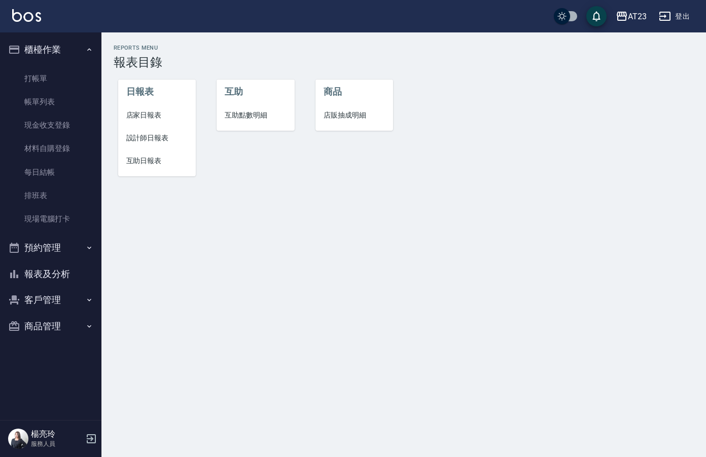
click at [128, 136] on span "設計師日報表" at bounding box center [157, 138] width 62 height 11
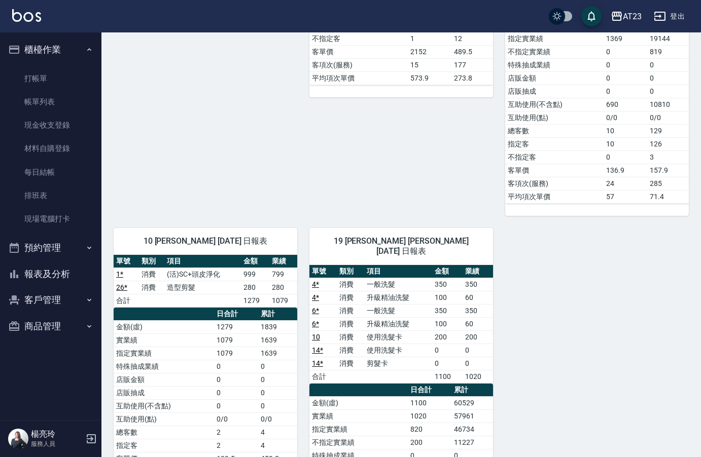
scroll to position [489, 0]
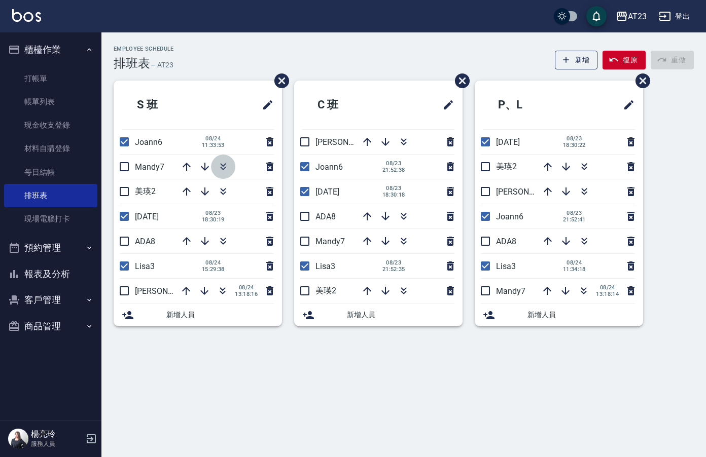
click at [224, 167] on icon "button" at bounding box center [223, 167] width 12 height 12
